Goal: Information Seeking & Learning: Learn about a topic

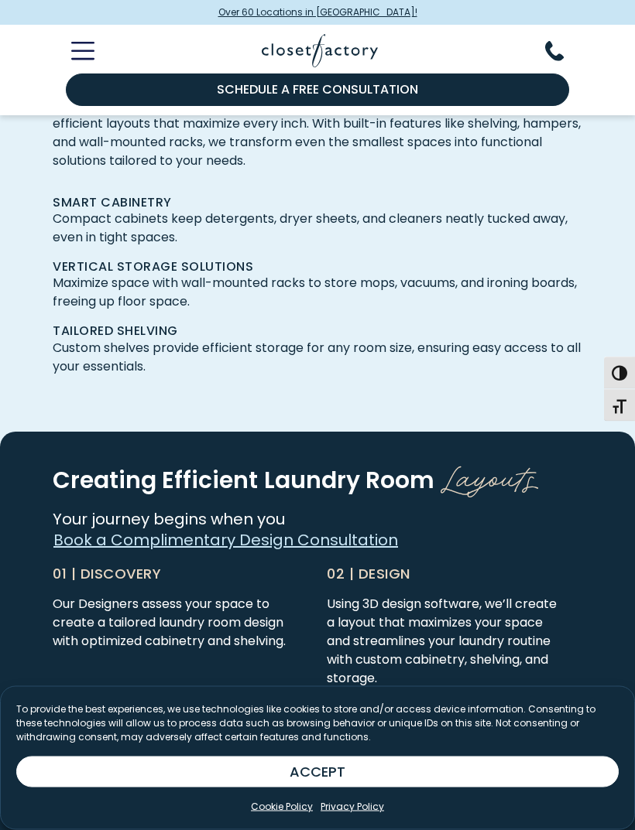
scroll to position [3263, 0]
click at [474, 451] on span "Layouts" at bounding box center [489, 474] width 98 height 47
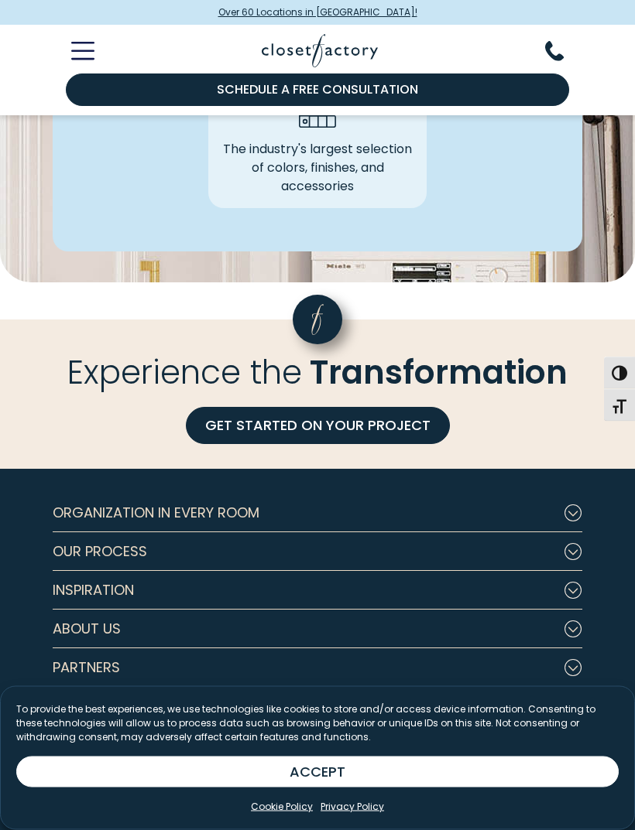
scroll to position [4406, 0]
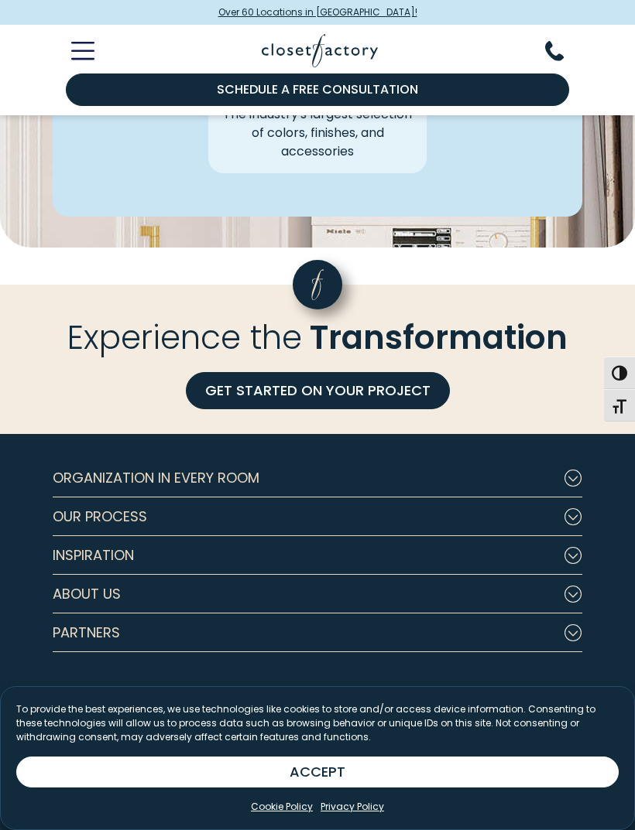
click at [161, 538] on button "Inspiration" at bounding box center [317, 555] width 529 height 39
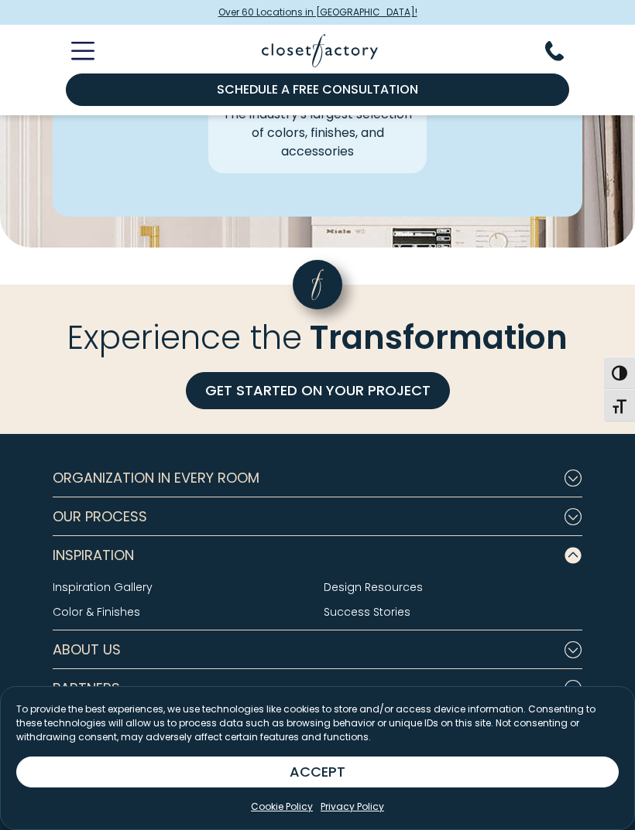
click at [136, 580] on link "Inspiration Gallery" at bounding box center [103, 587] width 100 height 15
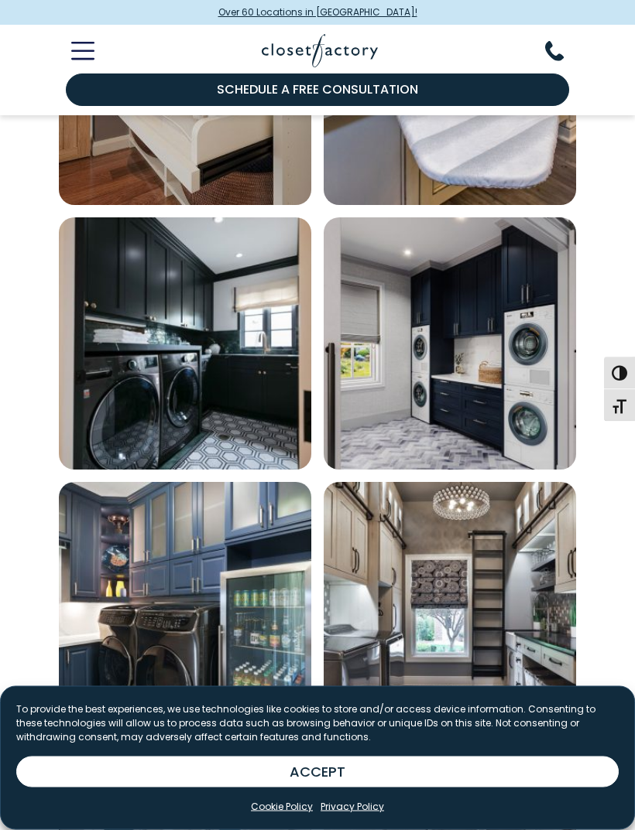
scroll to position [1183, 0]
click at [378, 788] on button "ACCEPT" at bounding box center [317, 772] width 602 height 31
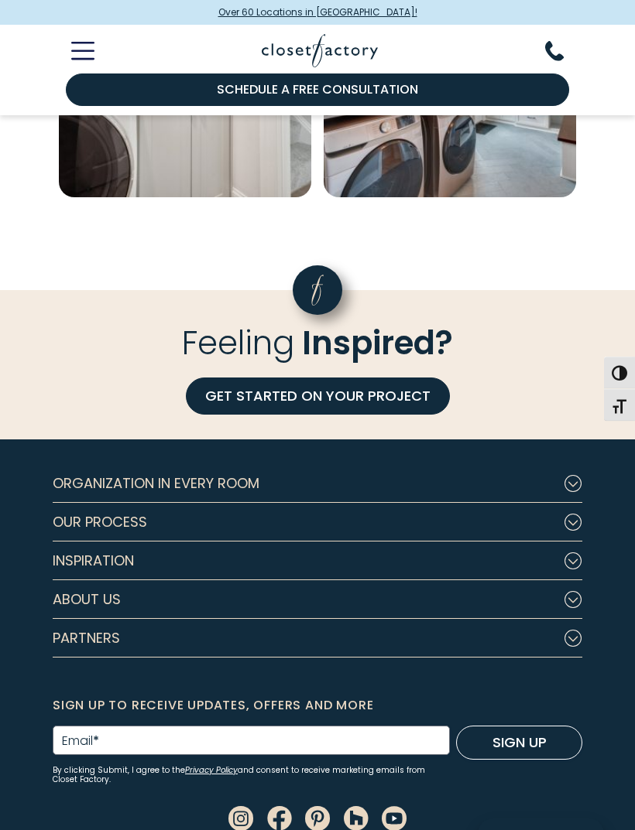
scroll to position [2265, 0]
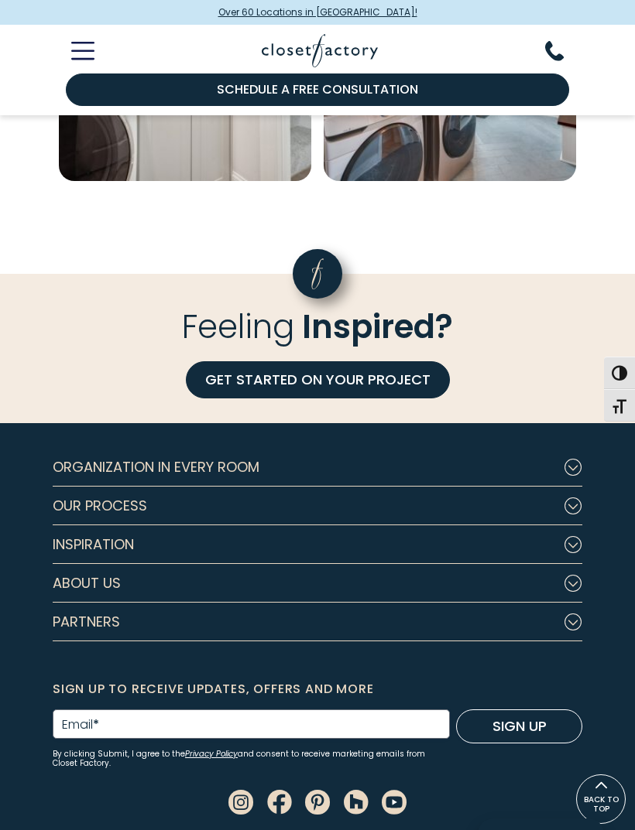
click at [580, 498] on icon "Footer Subnav Button - Our Process" at bounding box center [572, 506] width 19 height 17
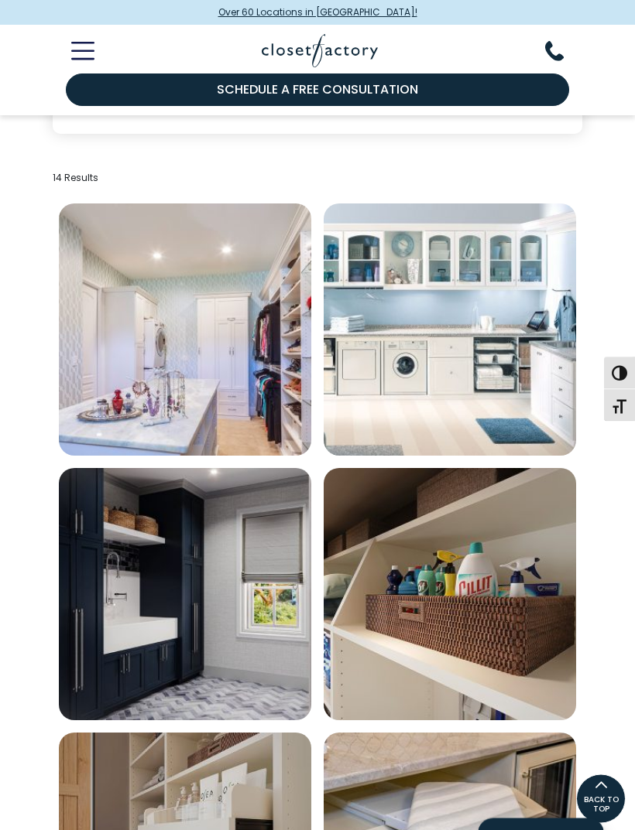
scroll to position [343, 0]
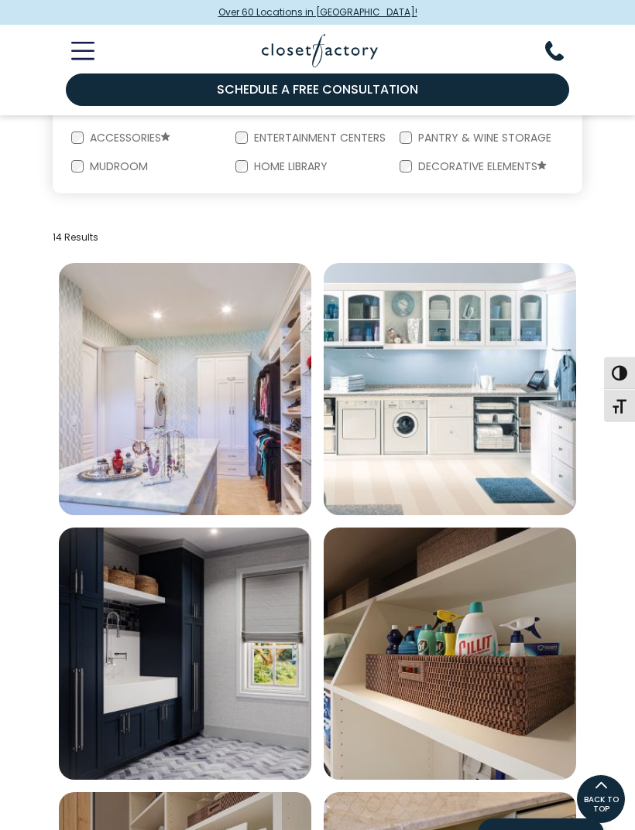
click at [459, 425] on img "Open inspiration gallery to preview enlarged image" at bounding box center [450, 389] width 252 height 252
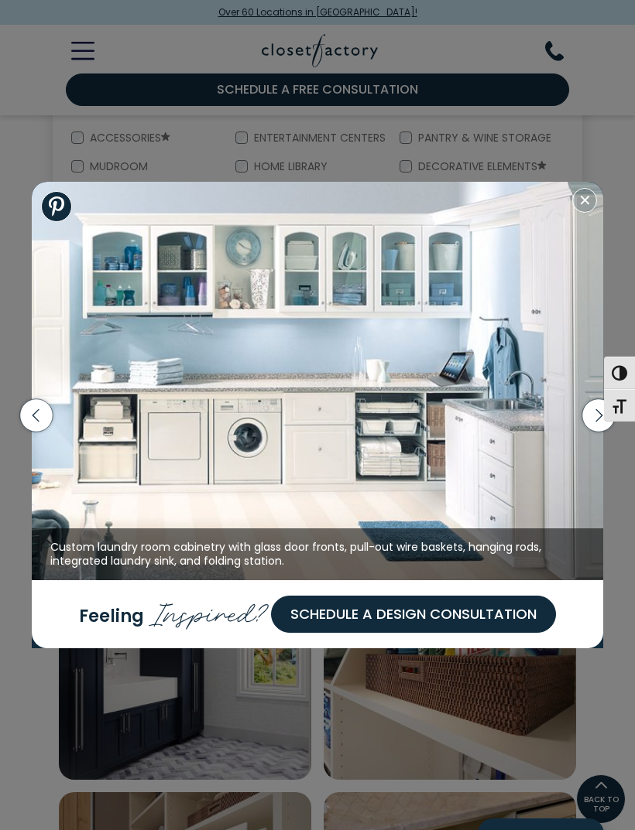
click at [592, 418] on icon "button" at bounding box center [598, 415] width 33 height 33
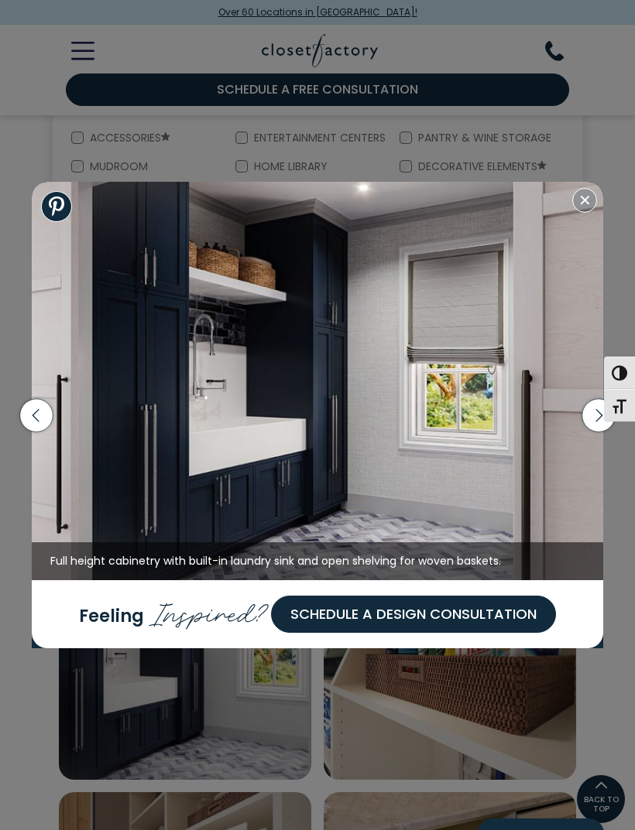
click at [594, 417] on icon "button" at bounding box center [598, 415] width 33 height 33
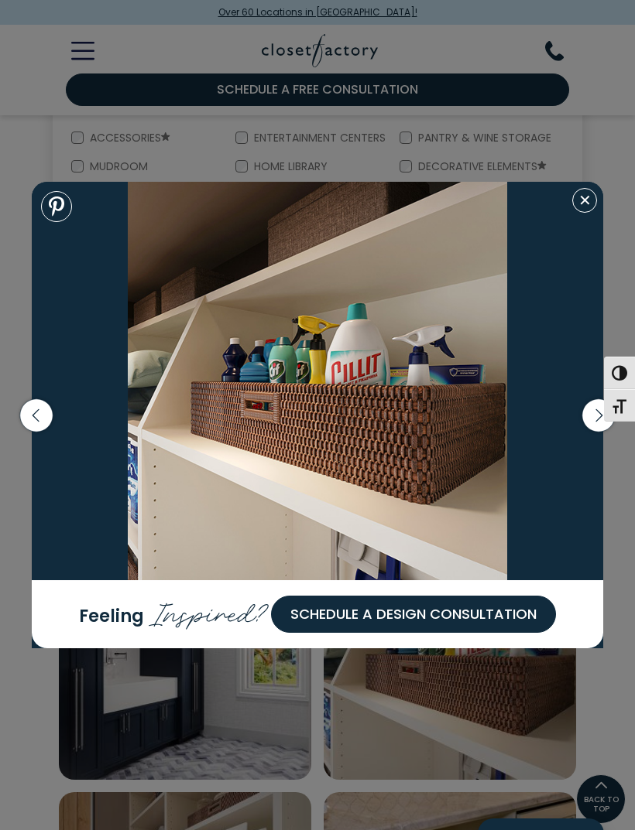
click at [599, 423] on icon "button" at bounding box center [598, 415] width 33 height 33
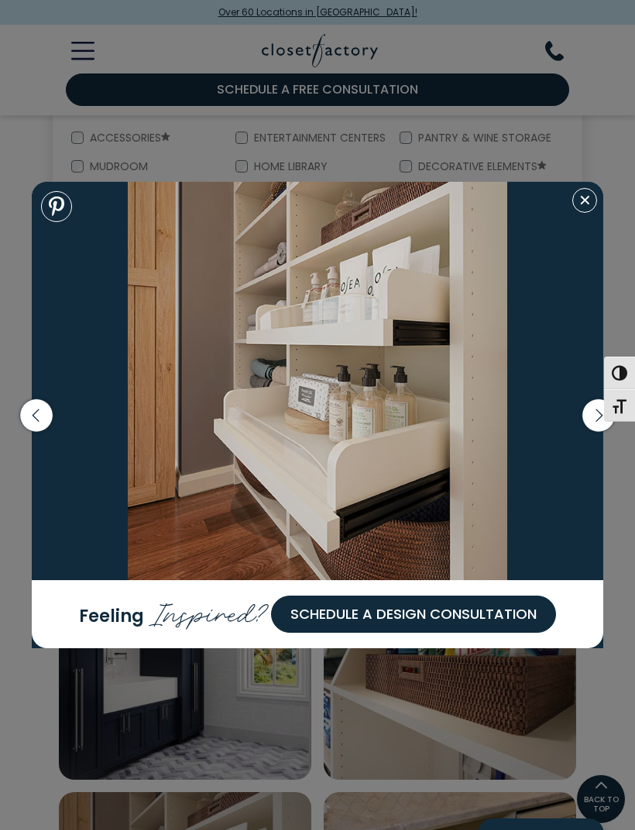
click at [605, 418] on button "Toggle Font size" at bounding box center [619, 405] width 31 height 33
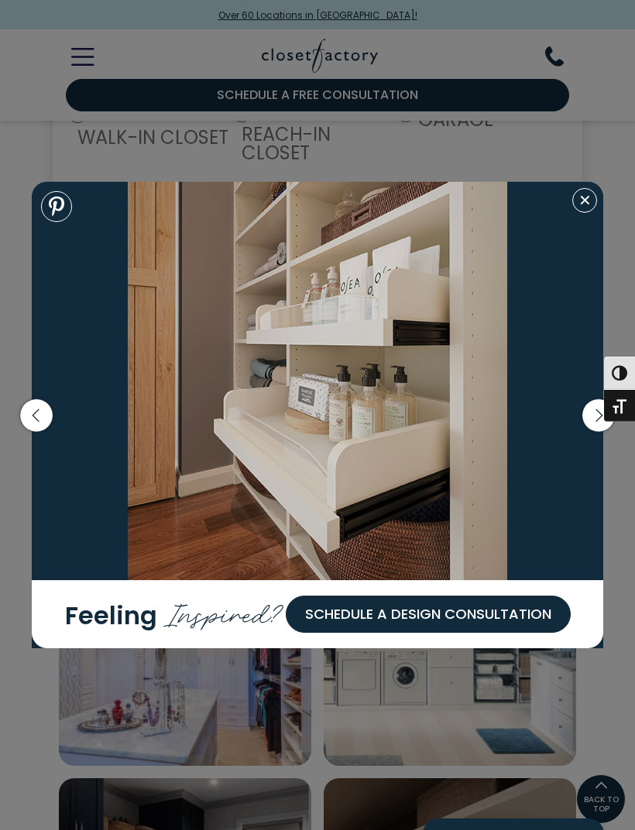
click at [591, 417] on icon "button" at bounding box center [598, 415] width 33 height 33
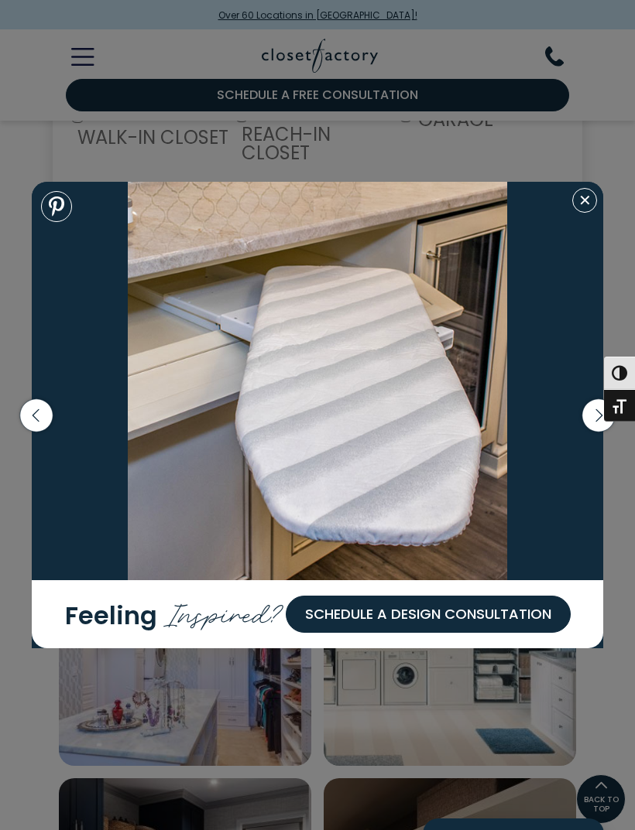
click at [602, 421] on icon "button" at bounding box center [598, 415] width 33 height 33
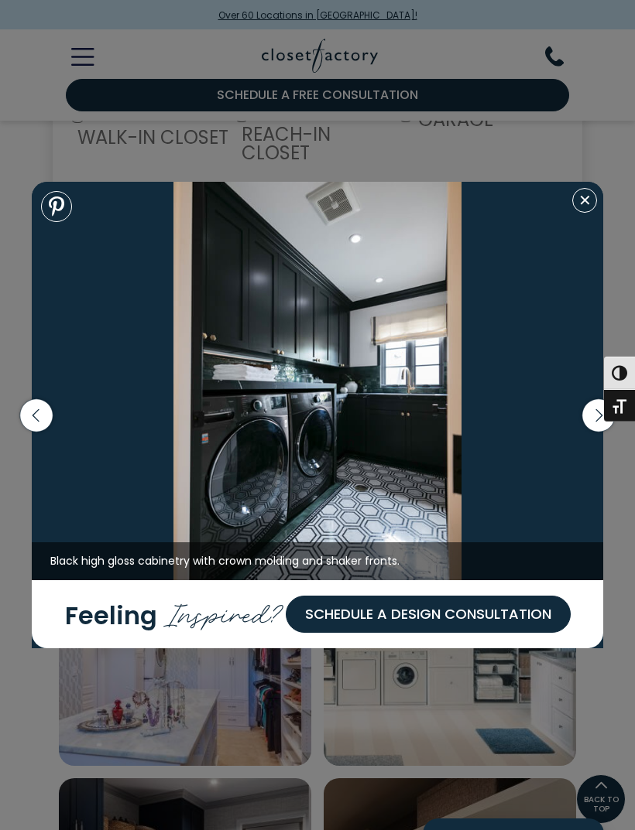
click at [593, 413] on icon "button" at bounding box center [598, 415] width 33 height 33
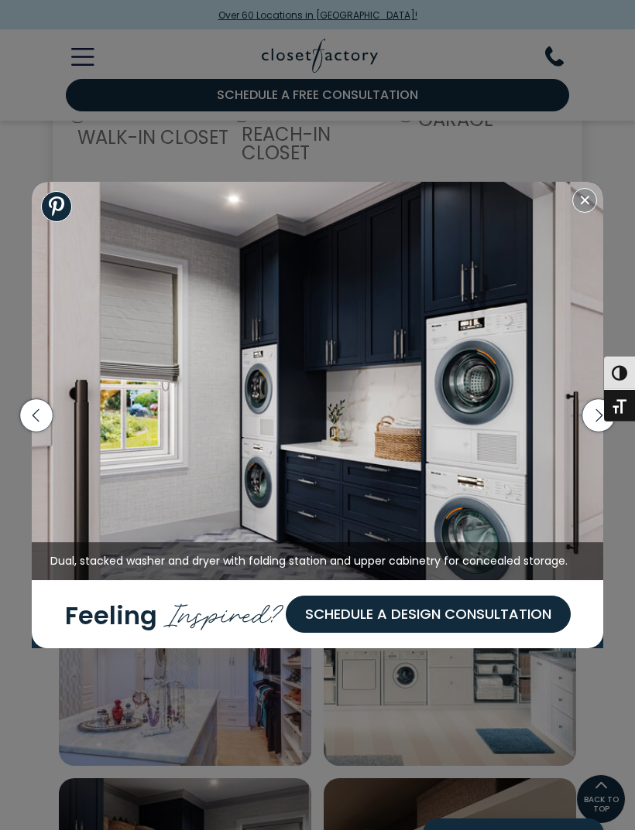
click at [595, 418] on icon "button" at bounding box center [598, 415] width 33 height 33
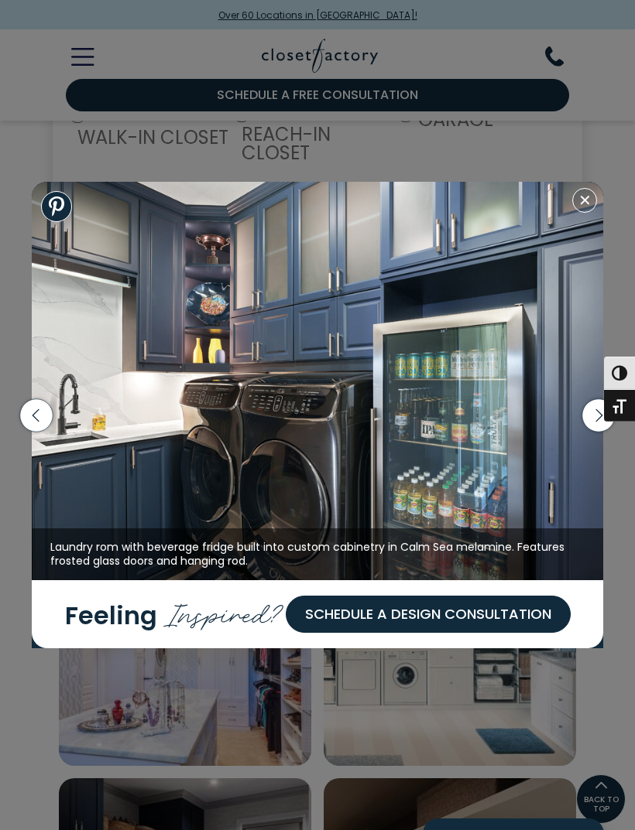
click at [594, 423] on icon "button" at bounding box center [598, 415] width 33 height 33
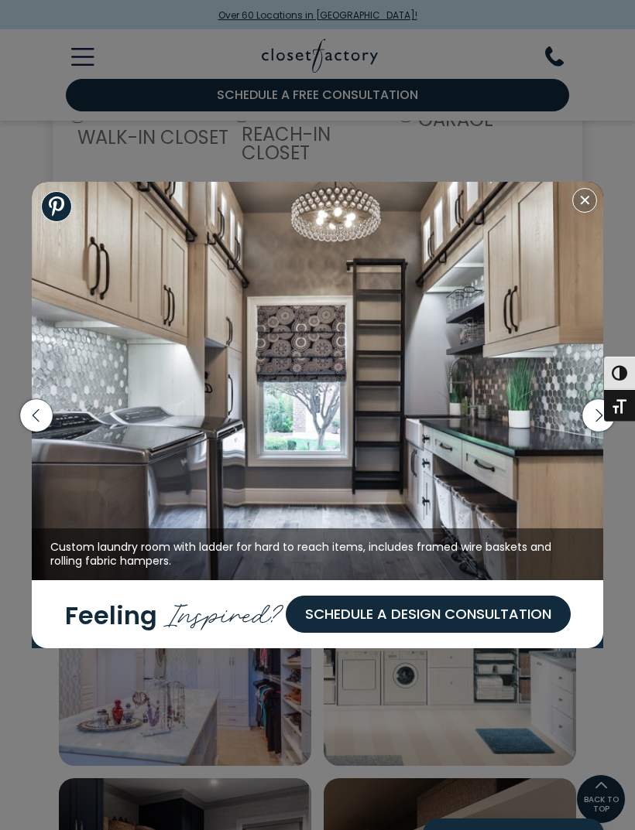
click at [596, 409] on icon "button" at bounding box center [598, 415] width 7 height 13
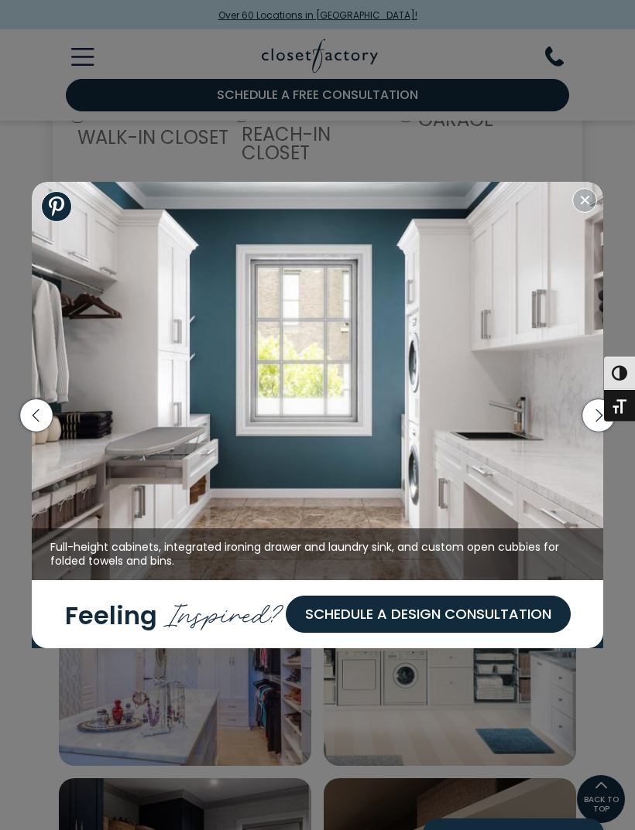
click at [588, 419] on icon "button" at bounding box center [598, 415] width 33 height 33
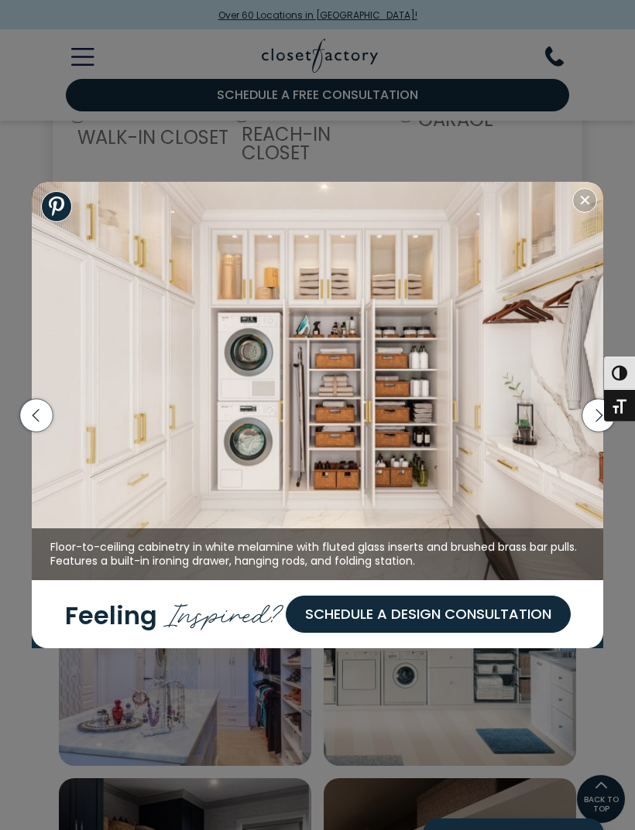
click at [594, 417] on icon "button" at bounding box center [598, 415] width 33 height 33
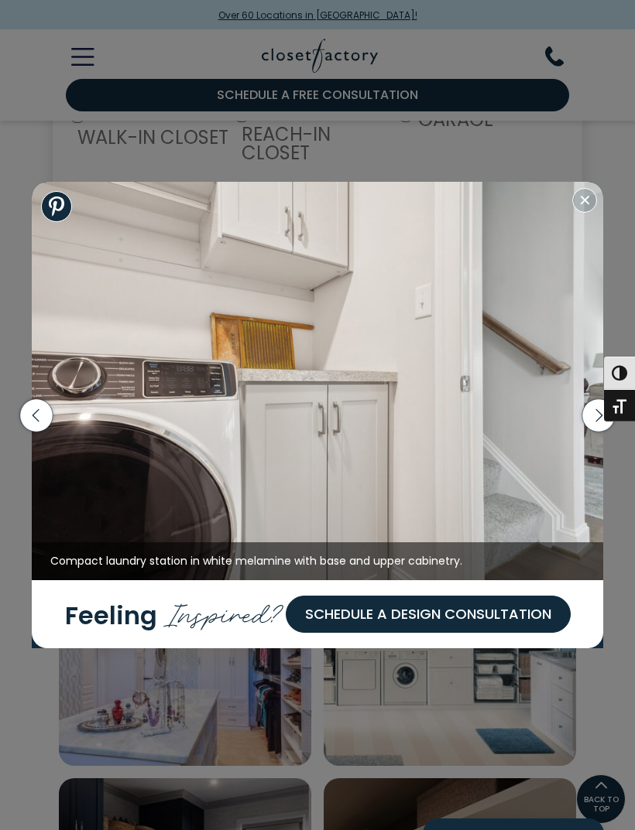
click at [596, 418] on icon "button" at bounding box center [598, 415] width 33 height 33
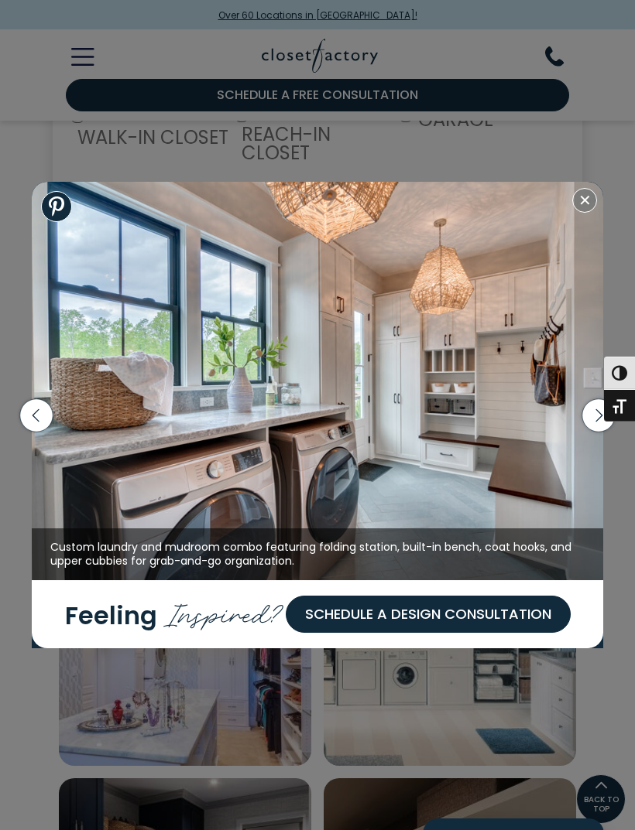
click at [596, 419] on icon "button" at bounding box center [598, 415] width 33 height 33
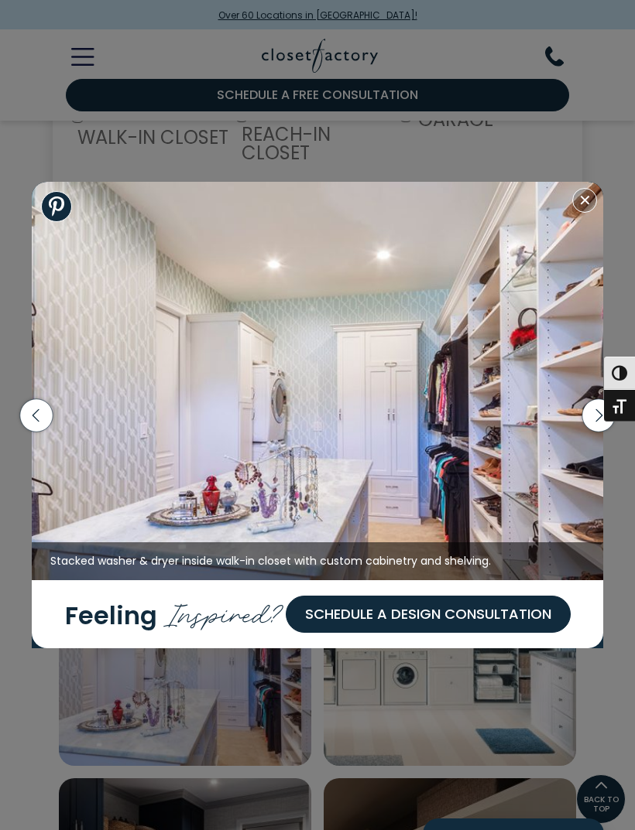
click at [593, 419] on icon "button" at bounding box center [598, 415] width 33 height 33
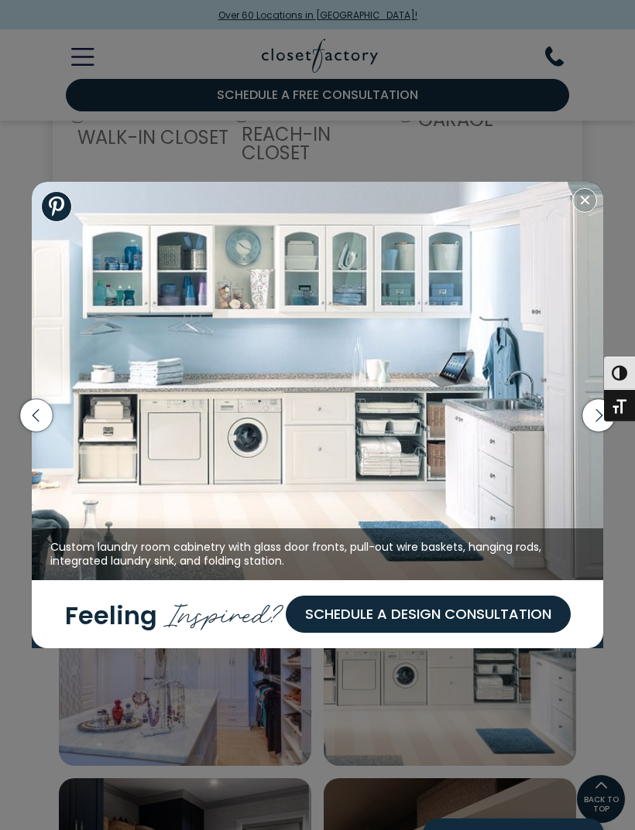
click at [592, 419] on icon "button" at bounding box center [598, 415] width 33 height 33
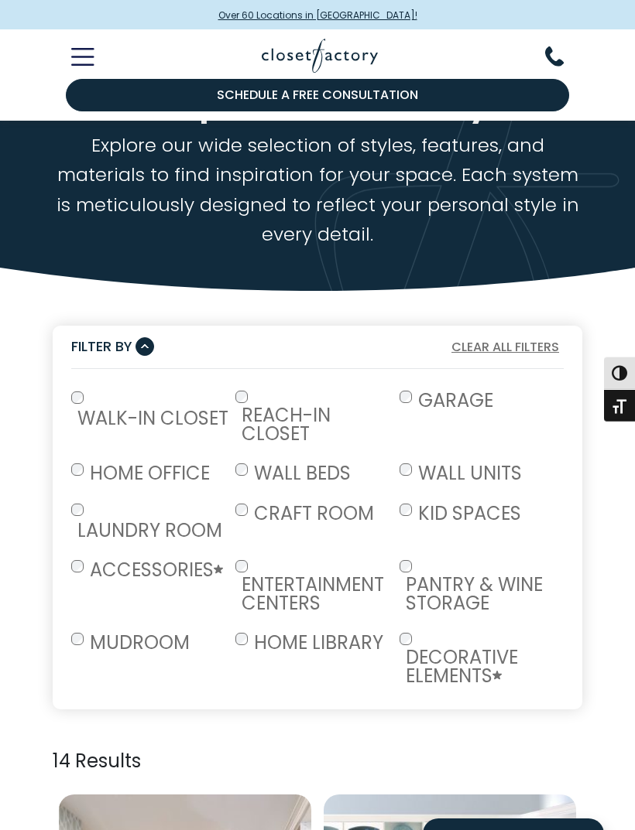
scroll to position [0, 0]
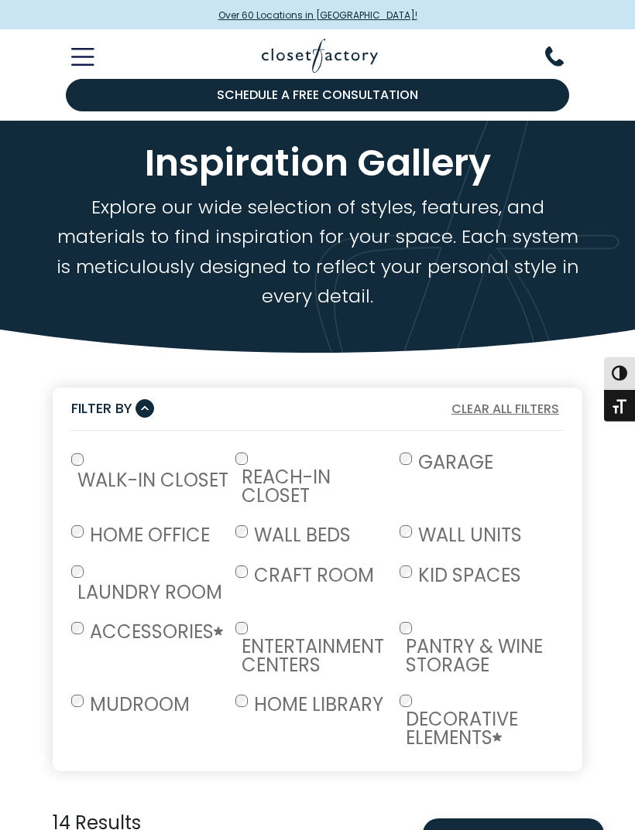
click at [74, 68] on button "Toggle Mobile Menu" at bounding box center [74, 55] width 42 height 29
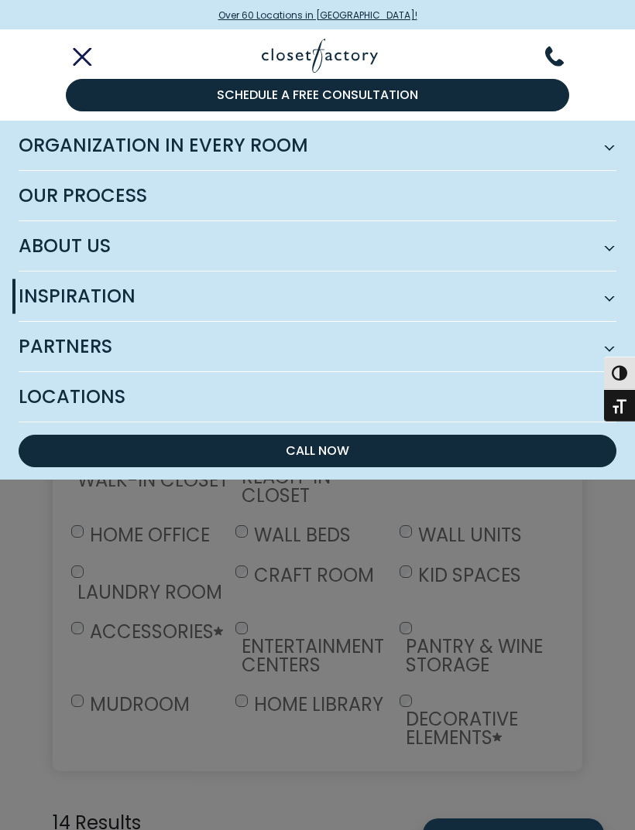
click at [110, 258] on span "About Us" at bounding box center [317, 246] width 597 height 50
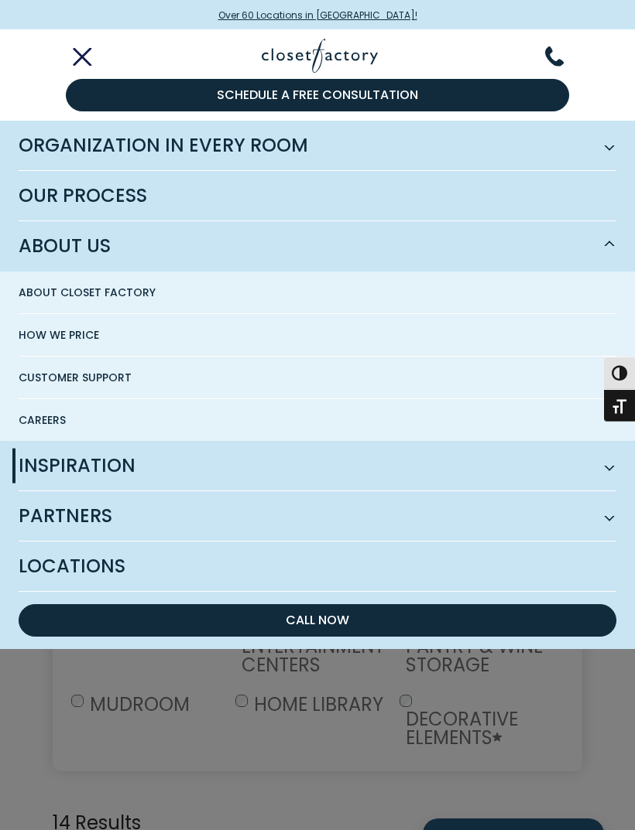
click at [92, 337] on span "How We Price" at bounding box center [59, 335] width 80 height 42
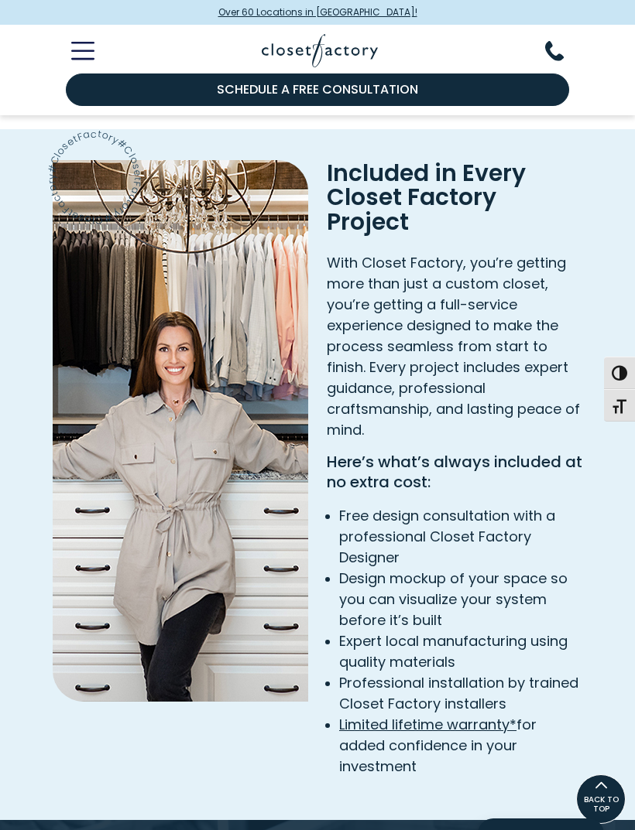
scroll to position [1769, 0]
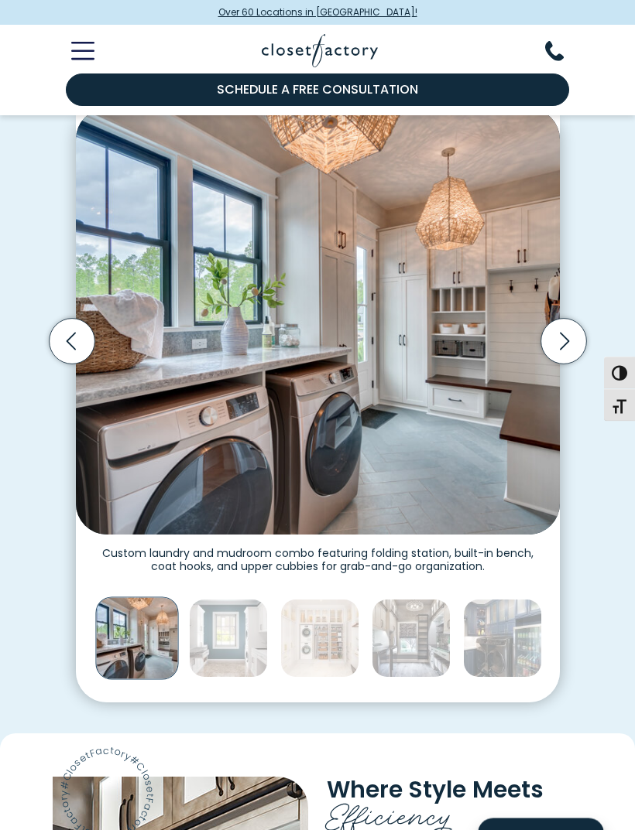
scroll to position [369, 0]
click at [562, 341] on icon "Next slide" at bounding box center [563, 341] width 9 height 18
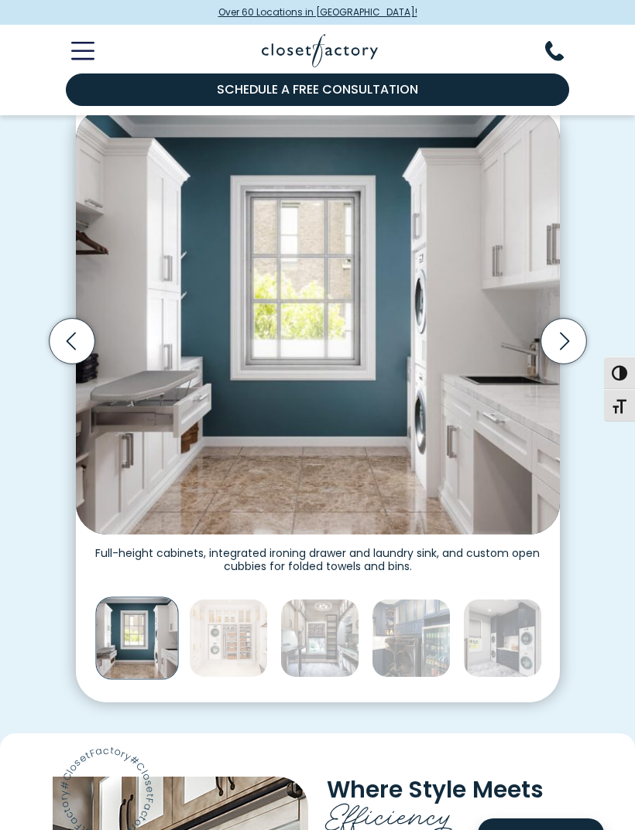
click at [568, 330] on icon "Next slide" at bounding box center [563, 341] width 46 height 46
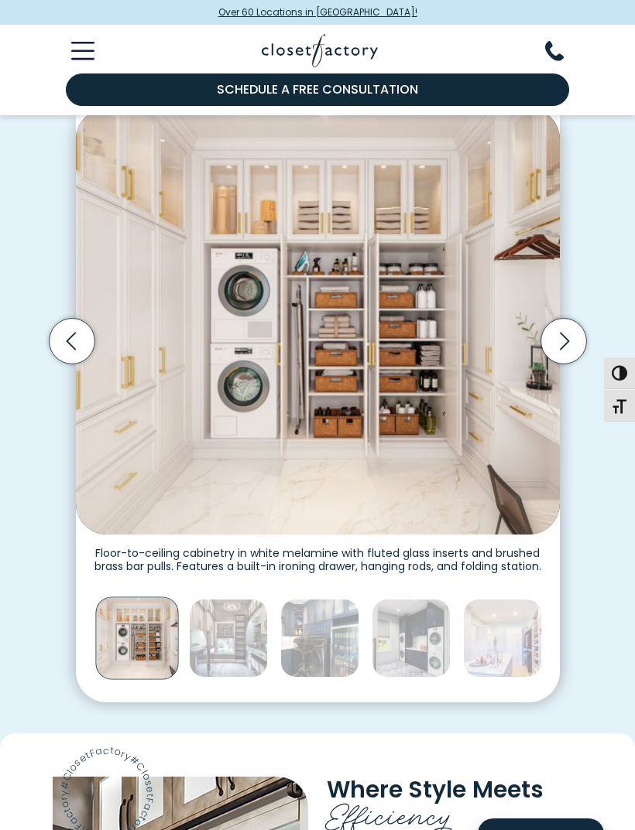
click at [567, 341] on icon "Next slide" at bounding box center [563, 341] width 46 height 46
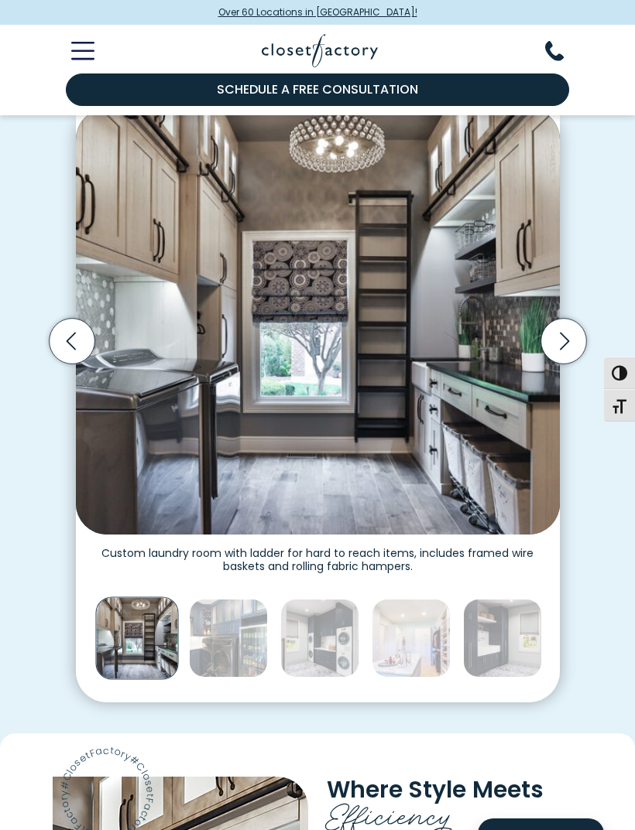
click at [578, 347] on icon "Next slide" at bounding box center [563, 341] width 46 height 46
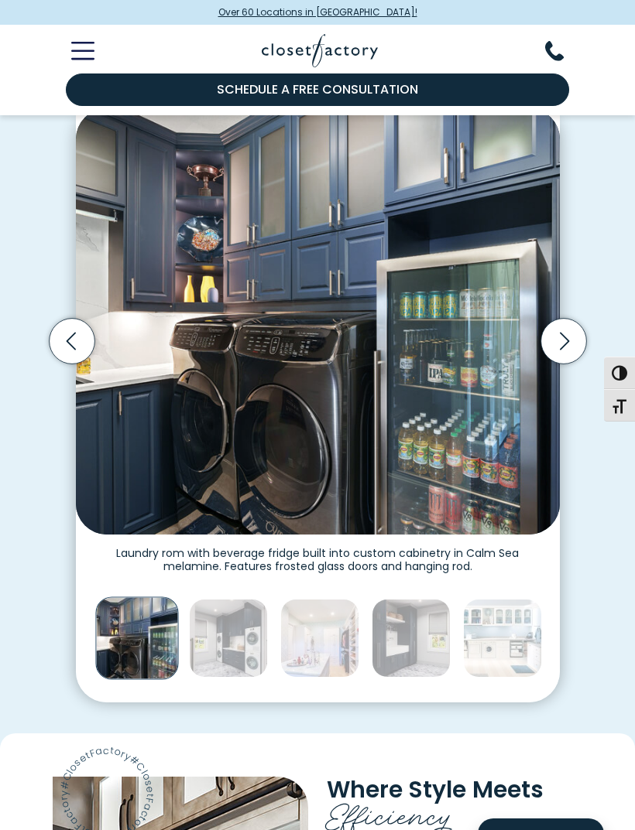
click at [570, 347] on icon "Next slide" at bounding box center [563, 341] width 46 height 46
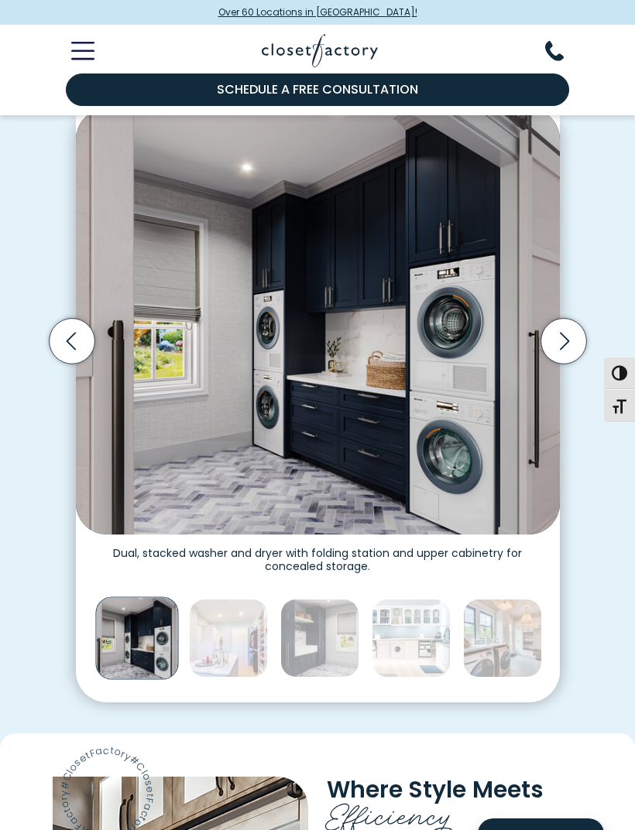
click at [570, 344] on icon "Next slide" at bounding box center [563, 341] width 46 height 46
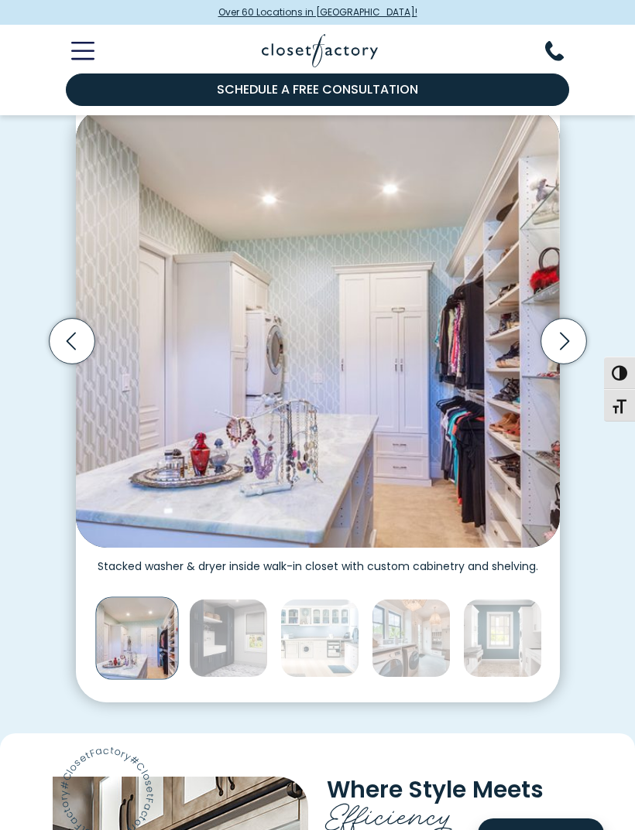
click at [567, 341] on icon "Next slide" at bounding box center [563, 341] width 46 height 46
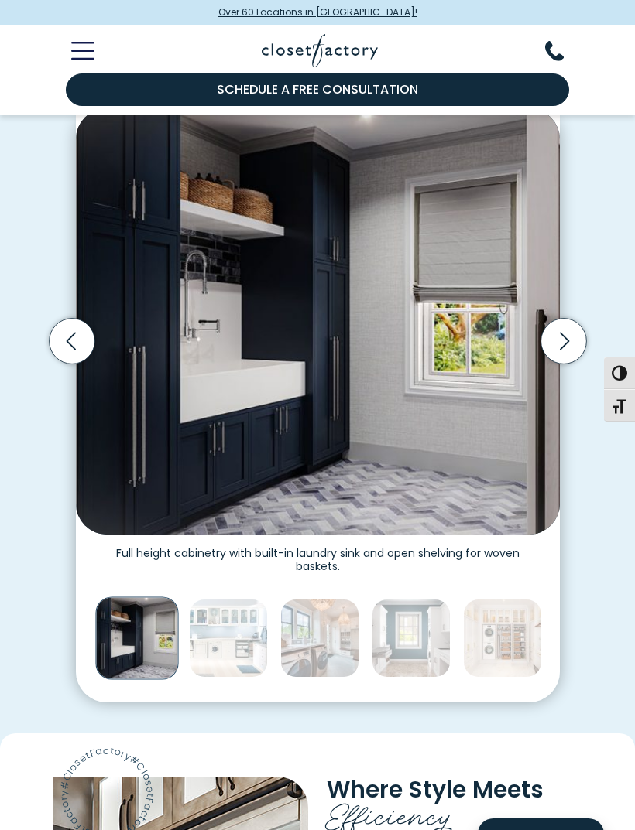
click at [570, 342] on icon "Next slide" at bounding box center [563, 341] width 46 height 46
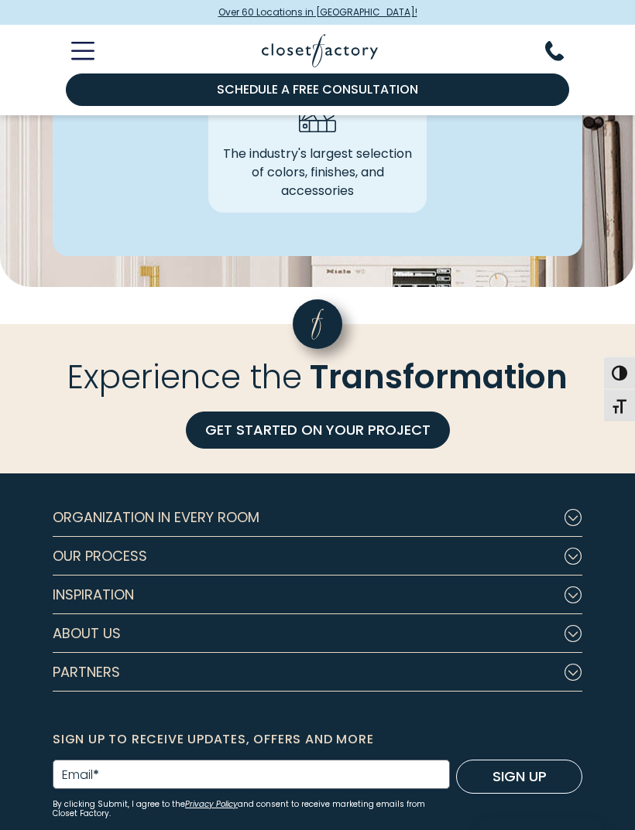
scroll to position [4367, 0]
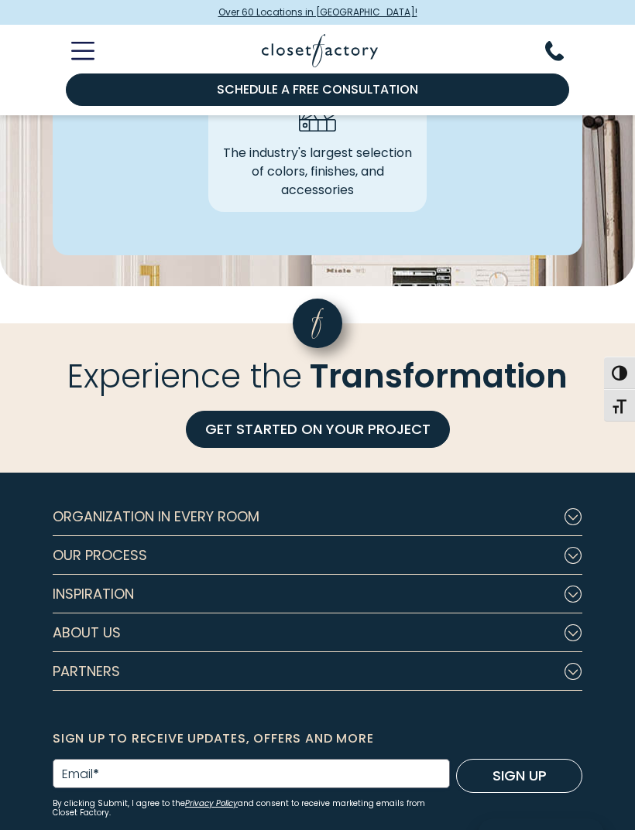
click at [497, 629] on button "About Us" at bounding box center [317, 633] width 529 height 39
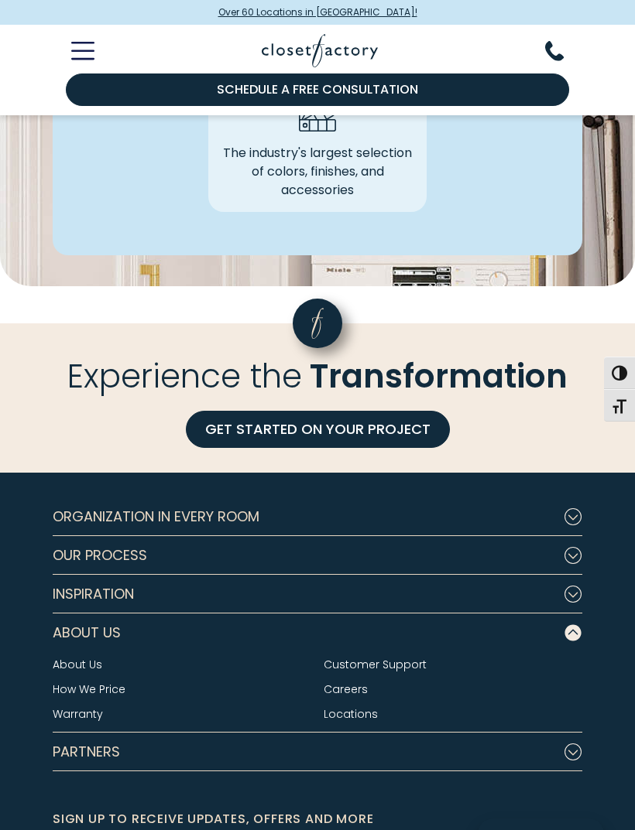
click at [72, 657] on link "About Us" at bounding box center [78, 664] width 50 height 15
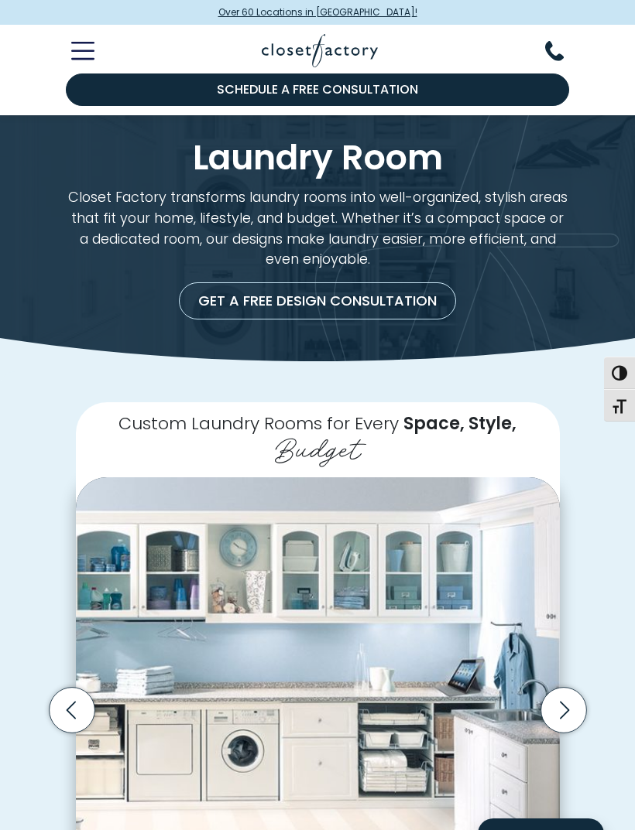
scroll to position [4417, 0]
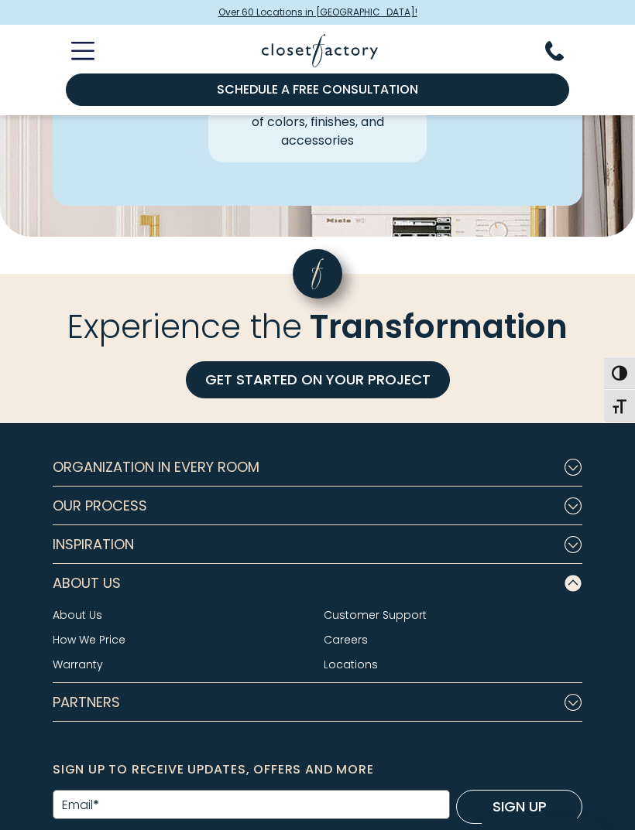
click at [94, 632] on link "How We Price" at bounding box center [89, 639] width 73 height 15
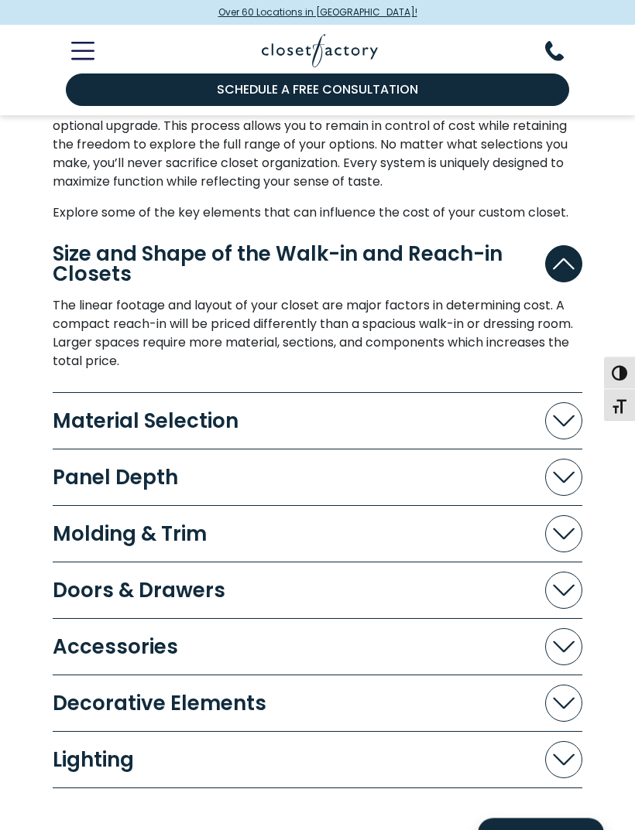
scroll to position [1067, 0]
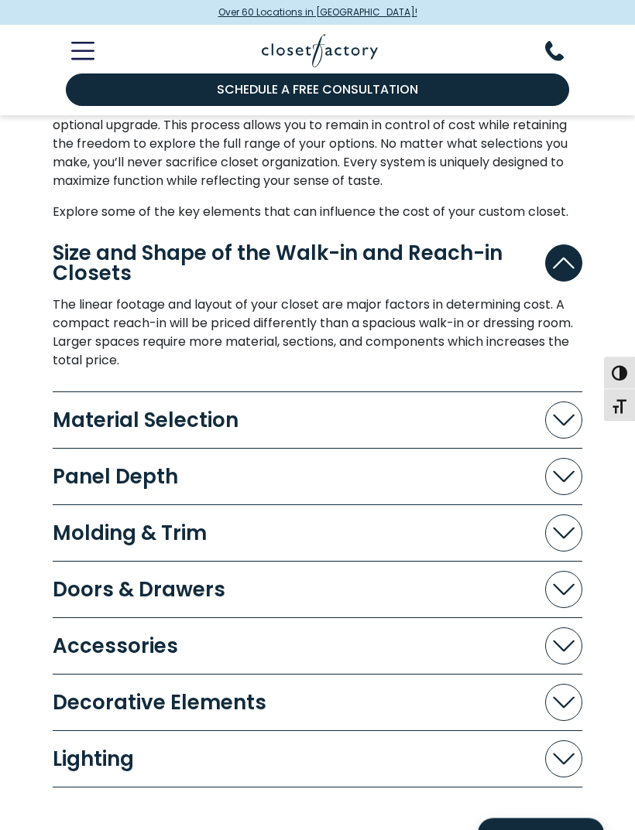
click at [108, 415] on div "Material Selection" at bounding box center [152, 421] width 198 height 20
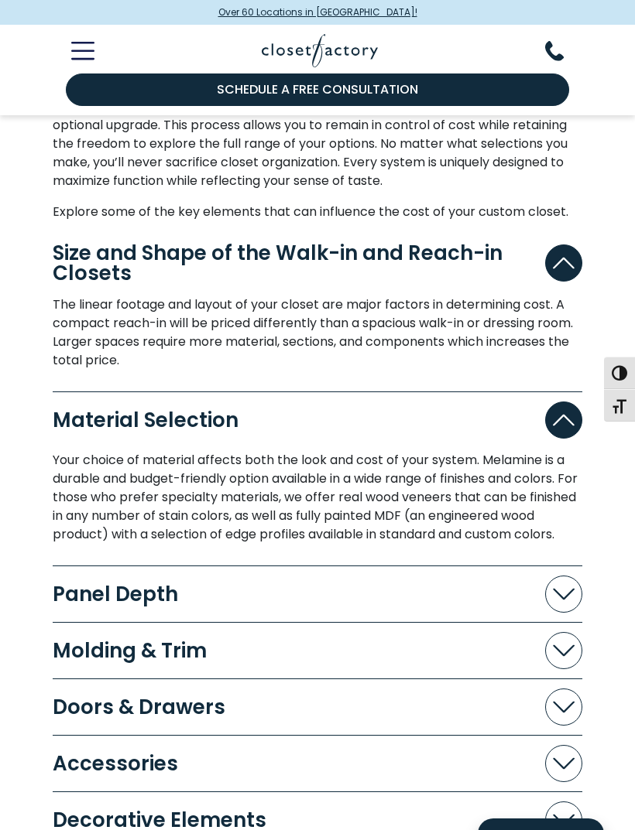
click at [102, 604] on div "Panel Depth" at bounding box center [122, 594] width 138 height 20
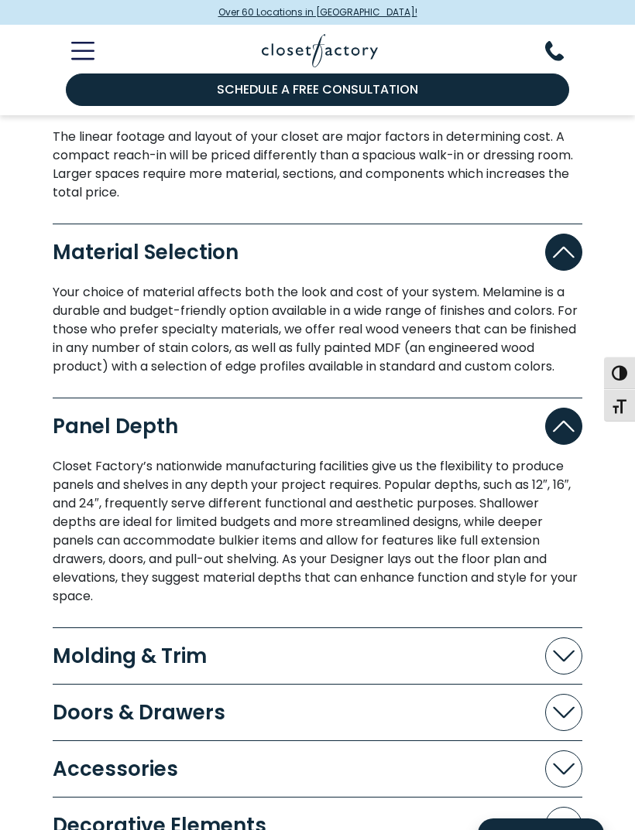
scroll to position [1254, 0]
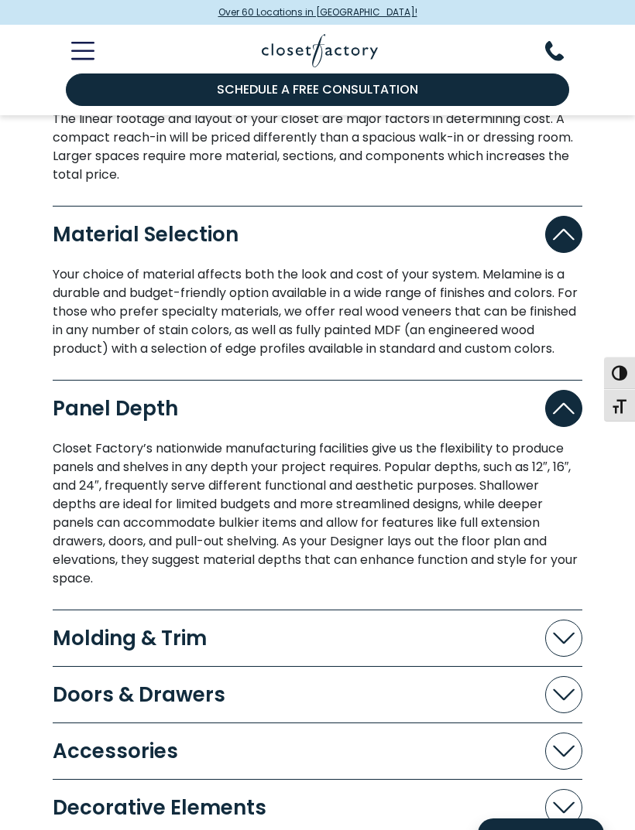
click at [125, 705] on div "Doors & Drawers" at bounding box center [145, 695] width 185 height 20
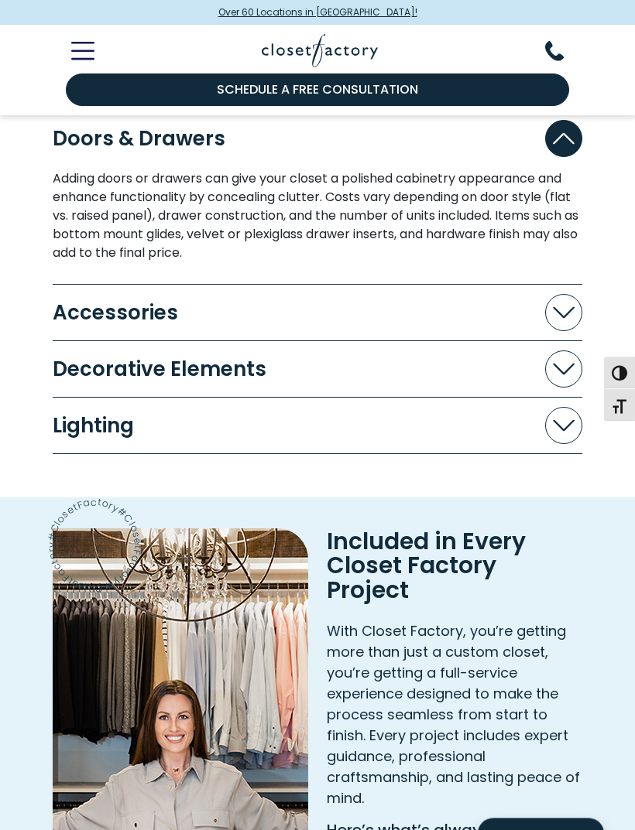
scroll to position [1811, 0]
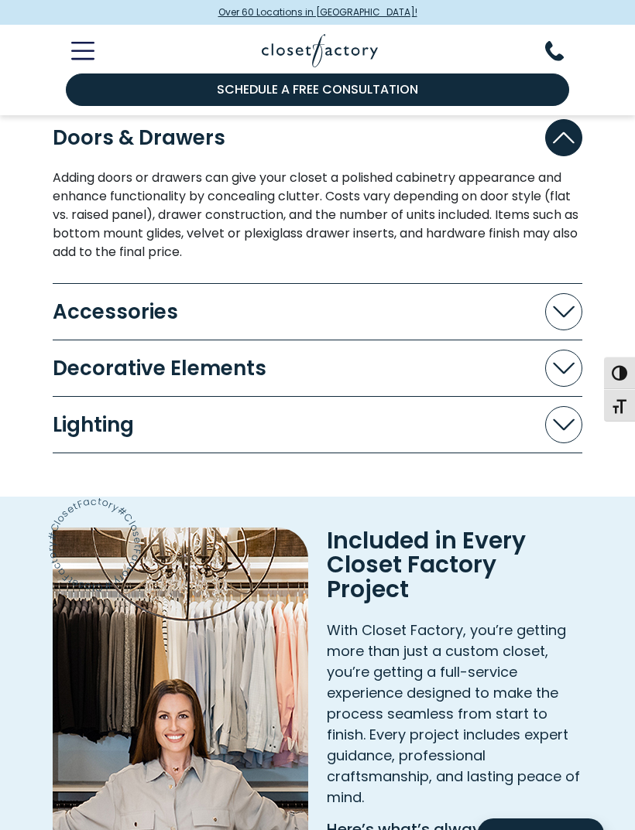
click at [558, 317] on icon "Accordion" at bounding box center [564, 312] width 22 height 12
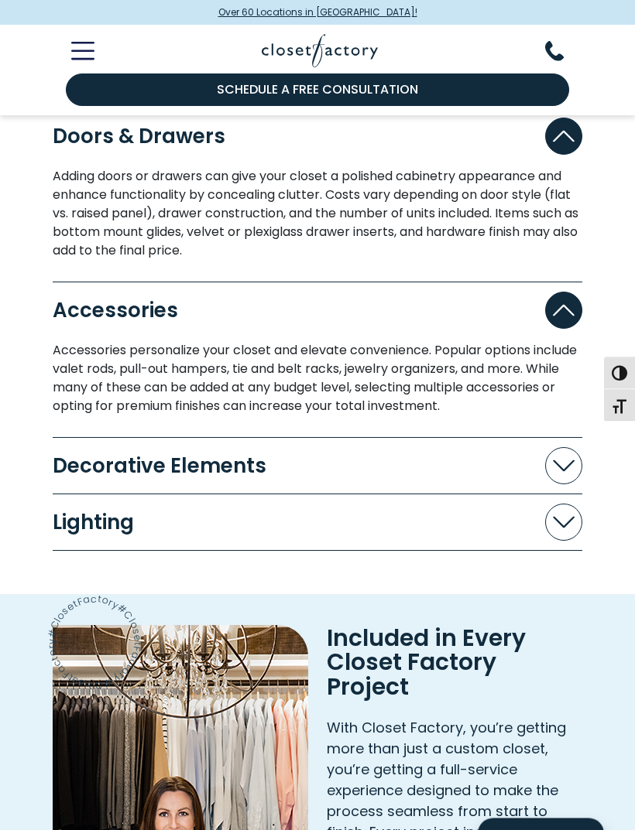
scroll to position [1815, 0]
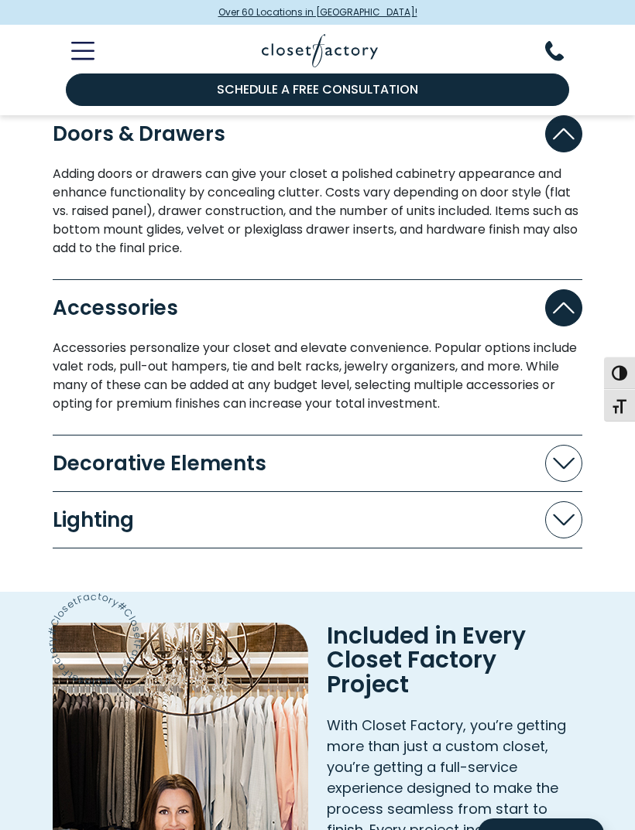
click at [77, 55] on icon "Toggle Mobile Menu" at bounding box center [82, 51] width 23 height 18
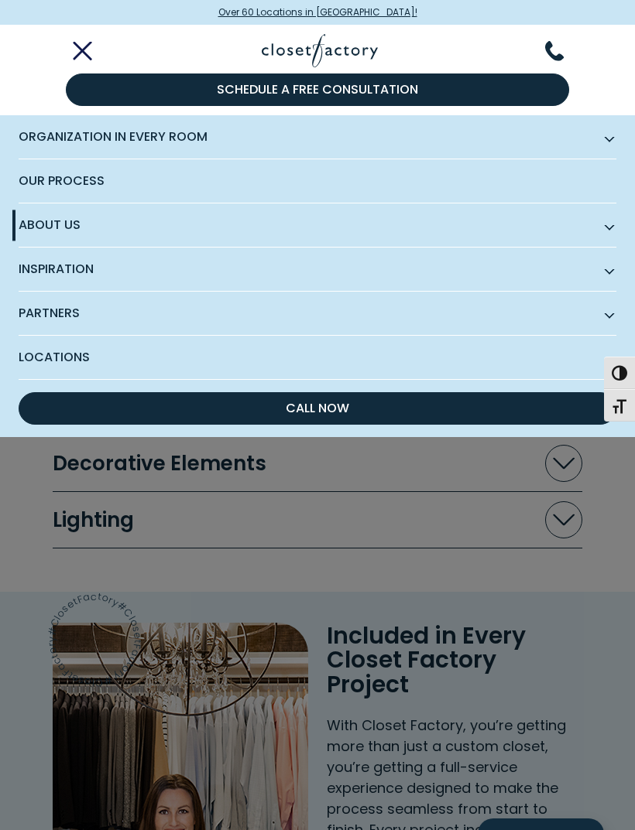
click at [545, 273] on span "Inspiration" at bounding box center [317, 270] width 597 height 44
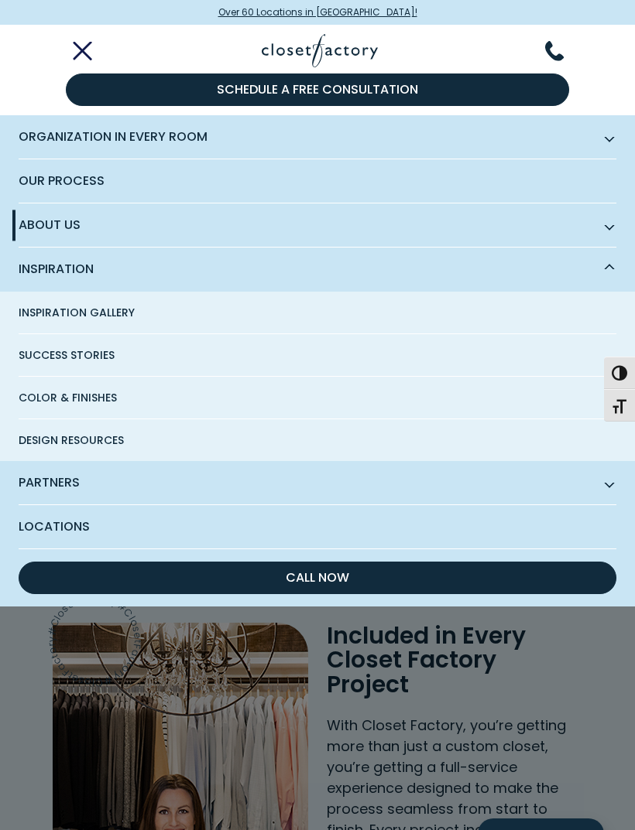
click at [105, 308] on span "Inspiration Gallery" at bounding box center [77, 313] width 116 height 42
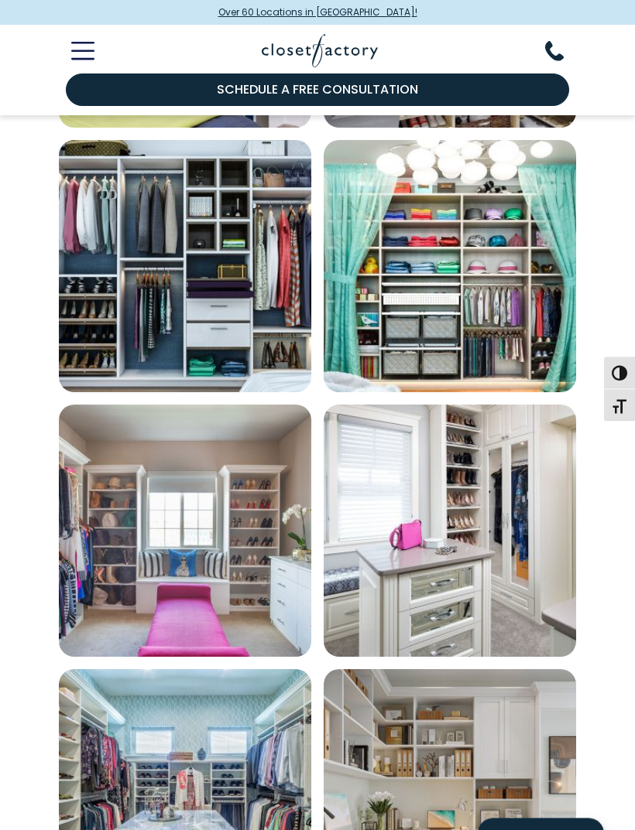
scroll to position [1790, 0]
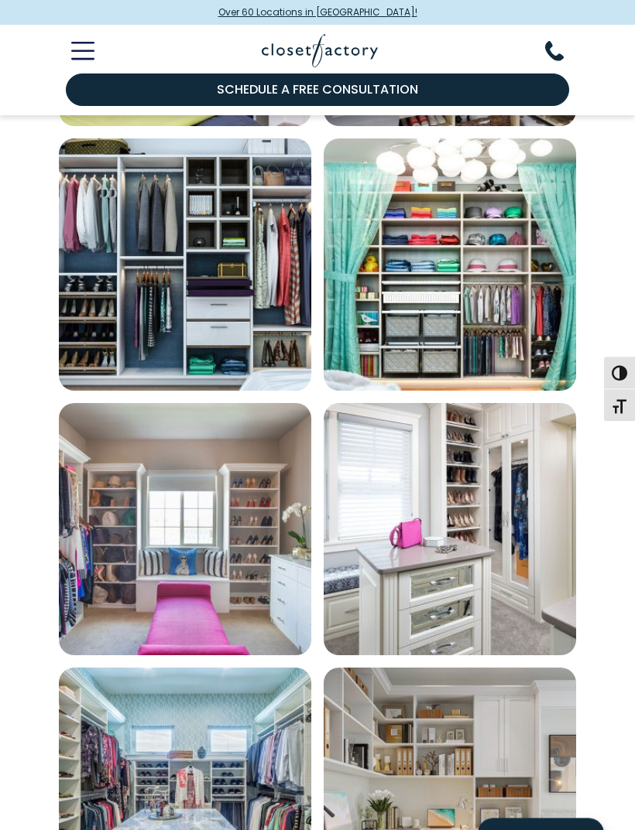
click at [546, 637] on img "Open inspiration gallery to preview enlarged image" at bounding box center [450, 530] width 252 height 252
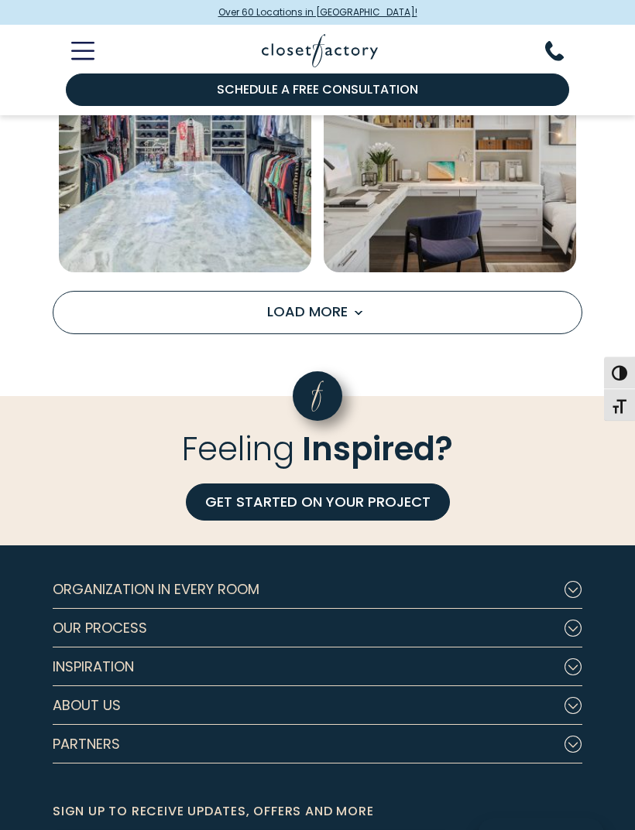
scroll to position [2439, 0]
click at [331, 309] on span "Load More" at bounding box center [317, 311] width 101 height 19
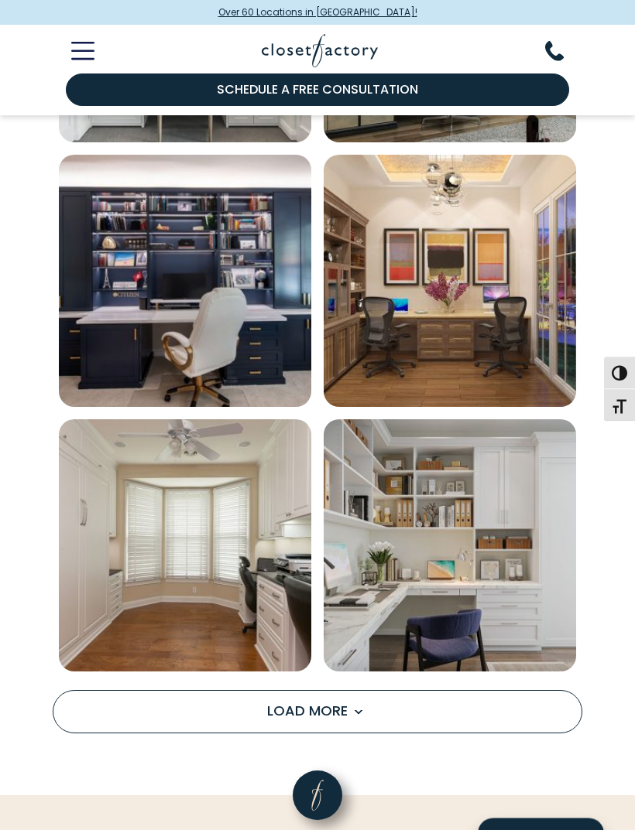
scroll to position [4158, 0]
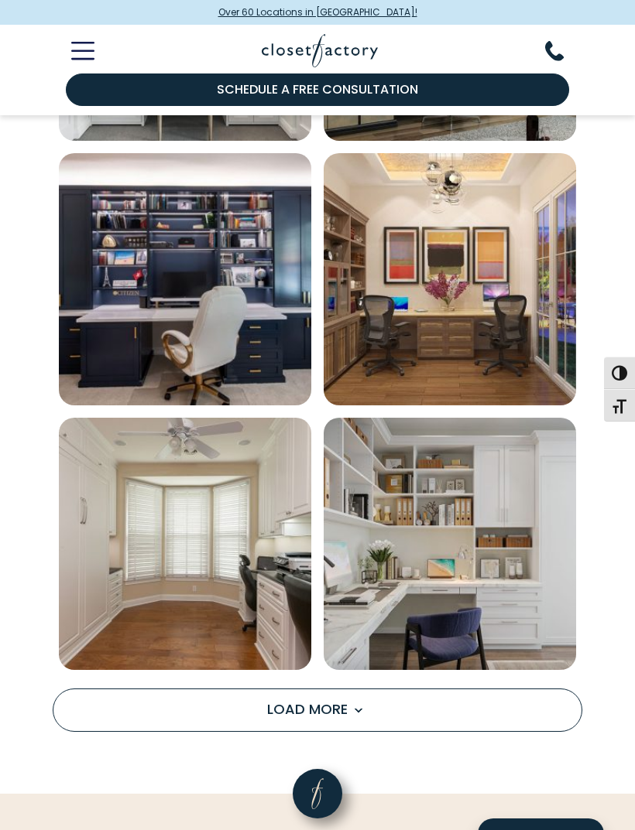
click at [343, 710] on span "Load More" at bounding box center [317, 709] width 101 height 19
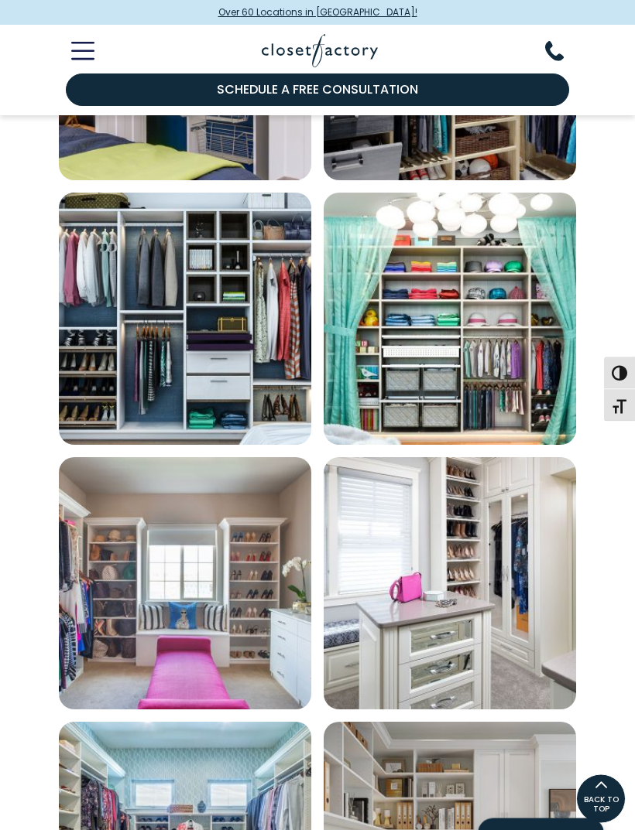
scroll to position [1709, 0]
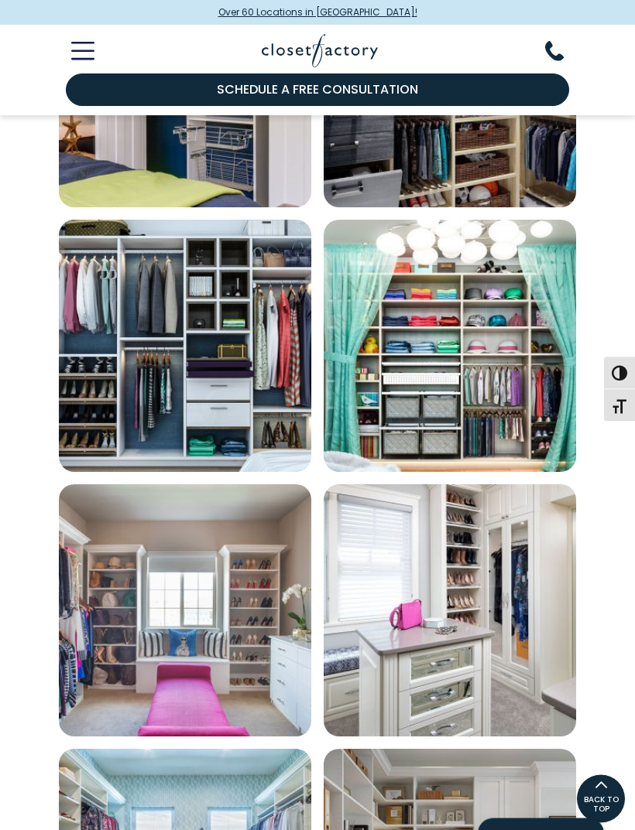
click at [84, 51] on icon "Toggle Mobile Menu" at bounding box center [82, 51] width 21 height 0
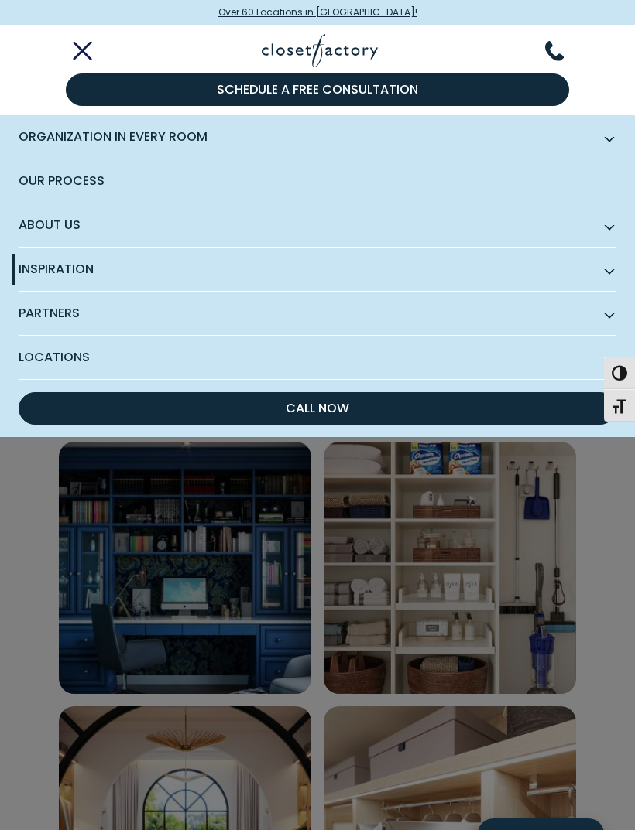
scroll to position [0, 0]
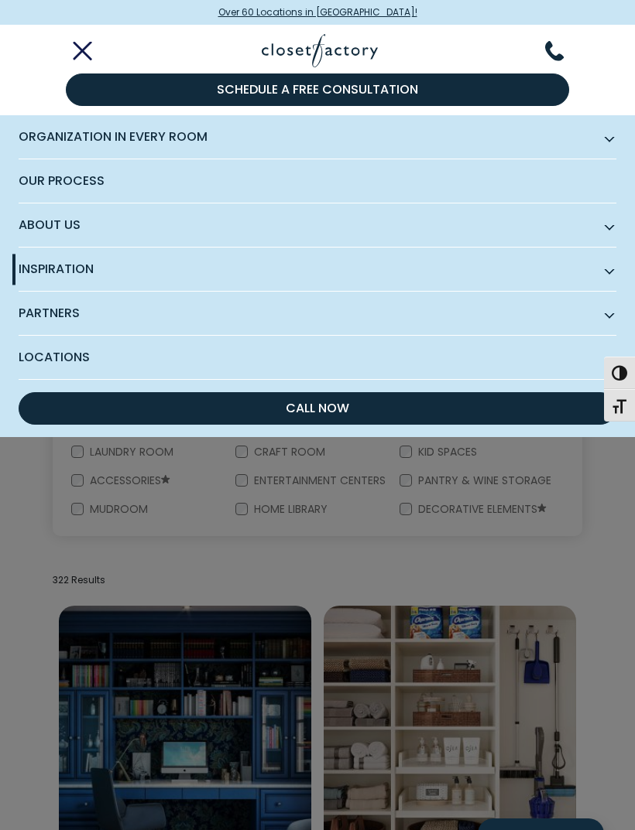
click at [93, 51] on icon "Toggle Mobile Menu" at bounding box center [82, 51] width 21 height 0
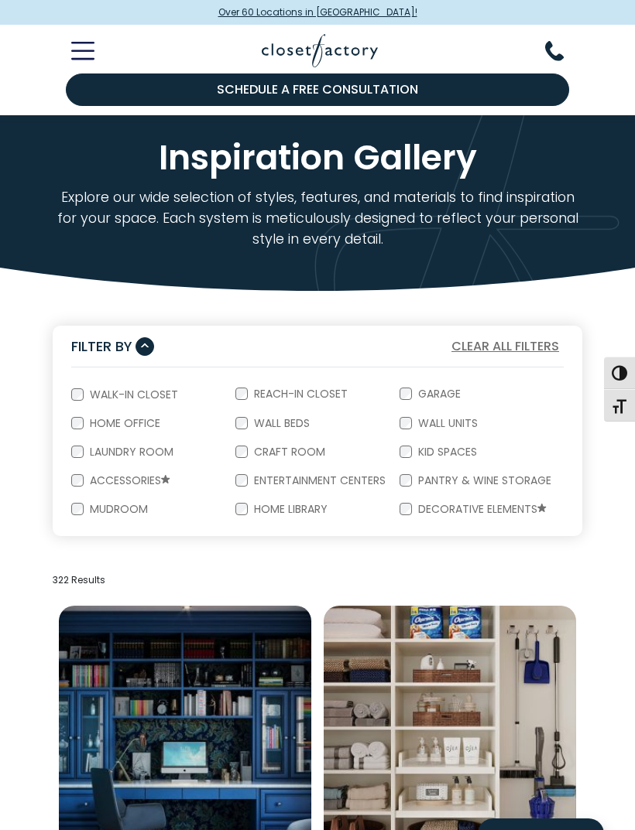
click at [91, 53] on icon "Toggle Mobile Menu" at bounding box center [82, 51] width 23 height 18
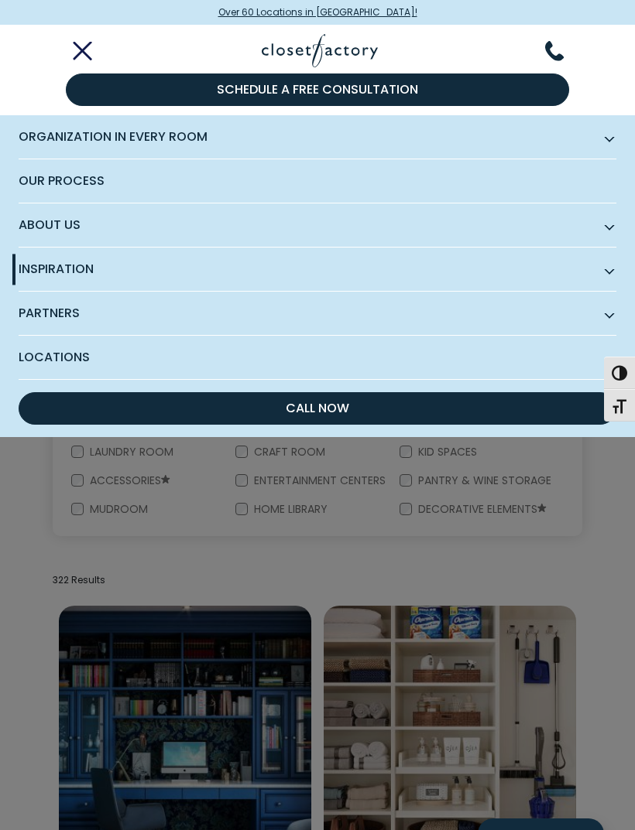
click at [70, 354] on span "Locations" at bounding box center [317, 357] width 597 height 43
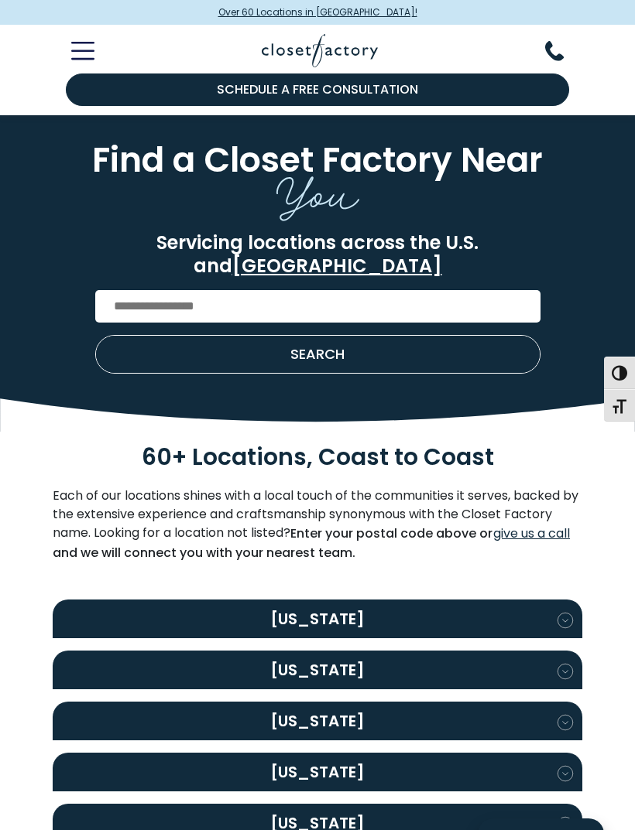
click at [368, 755] on h2 "[US_STATE]" at bounding box center [317, 772] width 529 height 39
